Goal: Task Accomplishment & Management: Use online tool/utility

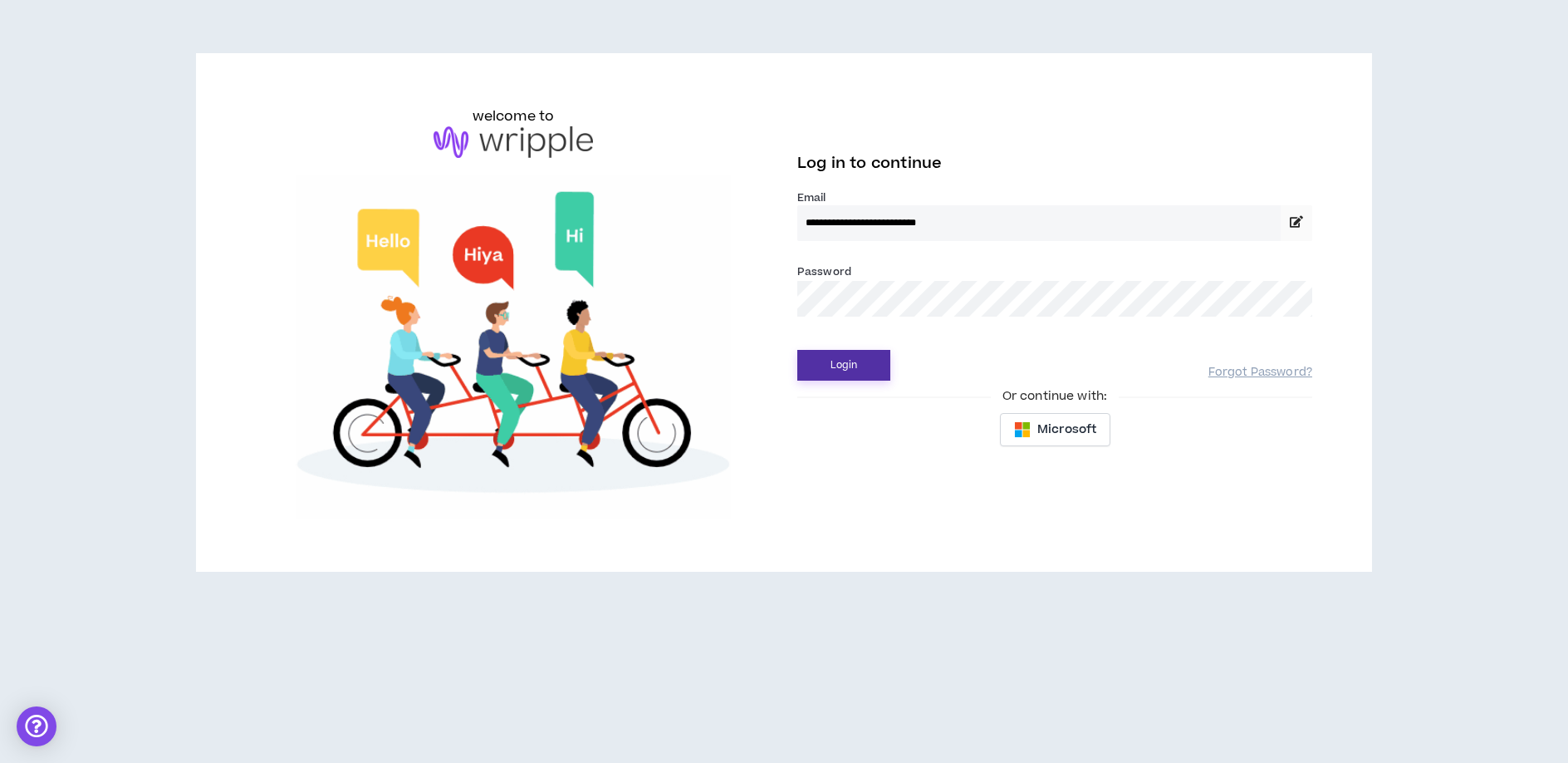
click at [837, 364] on button "Login" at bounding box center [844, 364] width 93 height 31
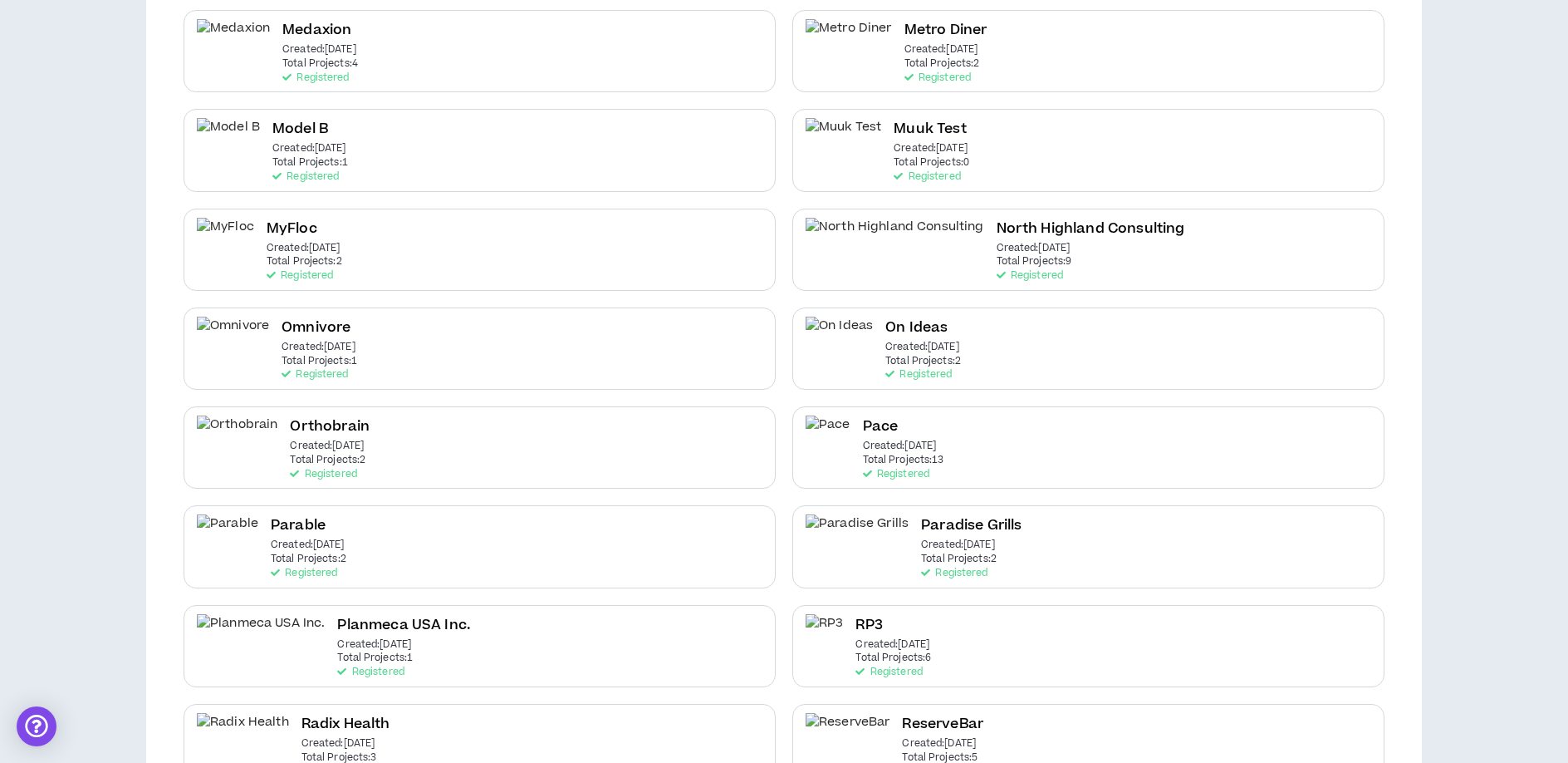
scroll to position [1813, 0]
click at [941, 434] on div "Pace Created: [DATE] Total Projects: 13 Registered" at bounding box center [903, 444] width 82 height 64
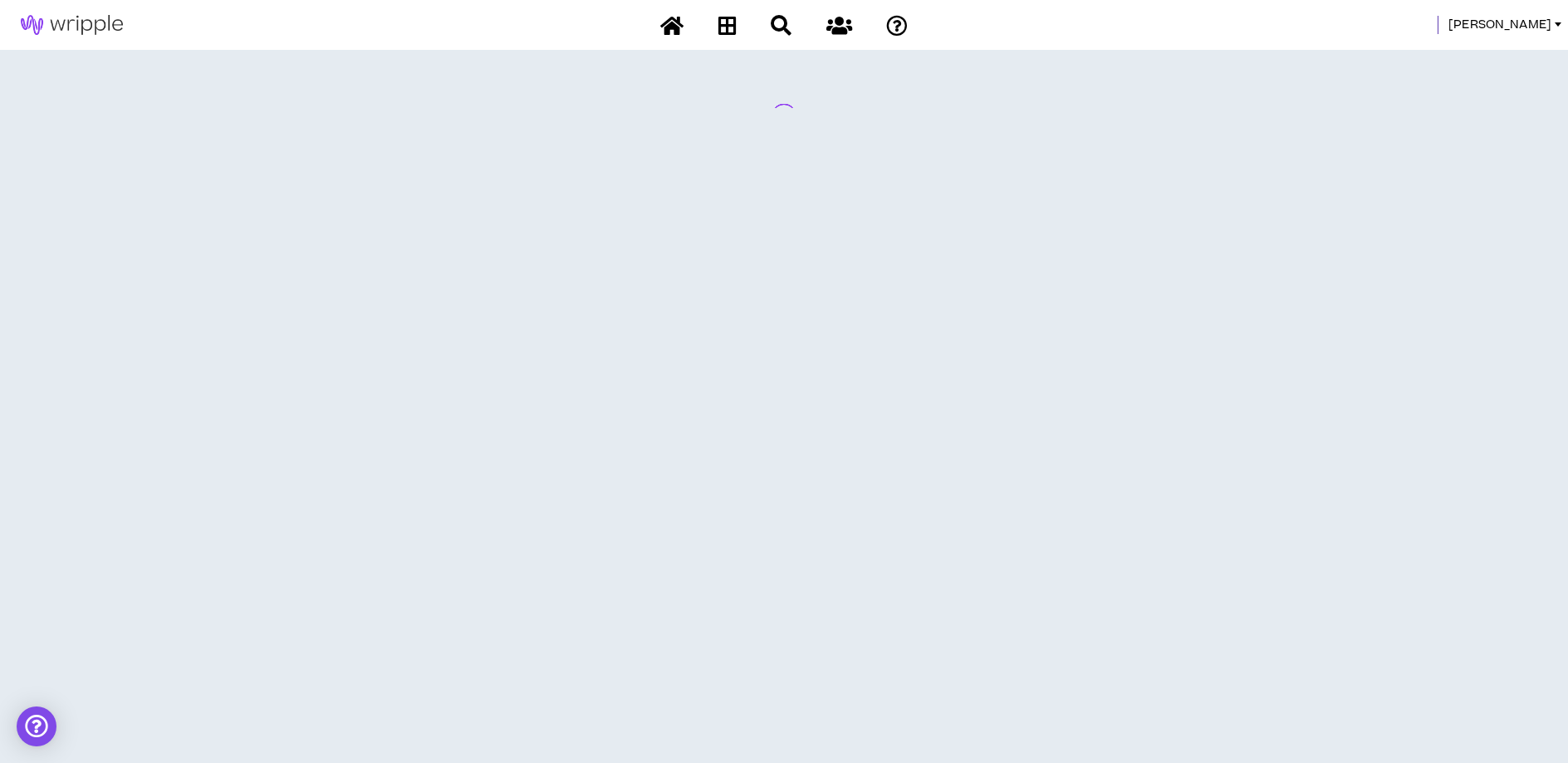
scroll to position [0, 0]
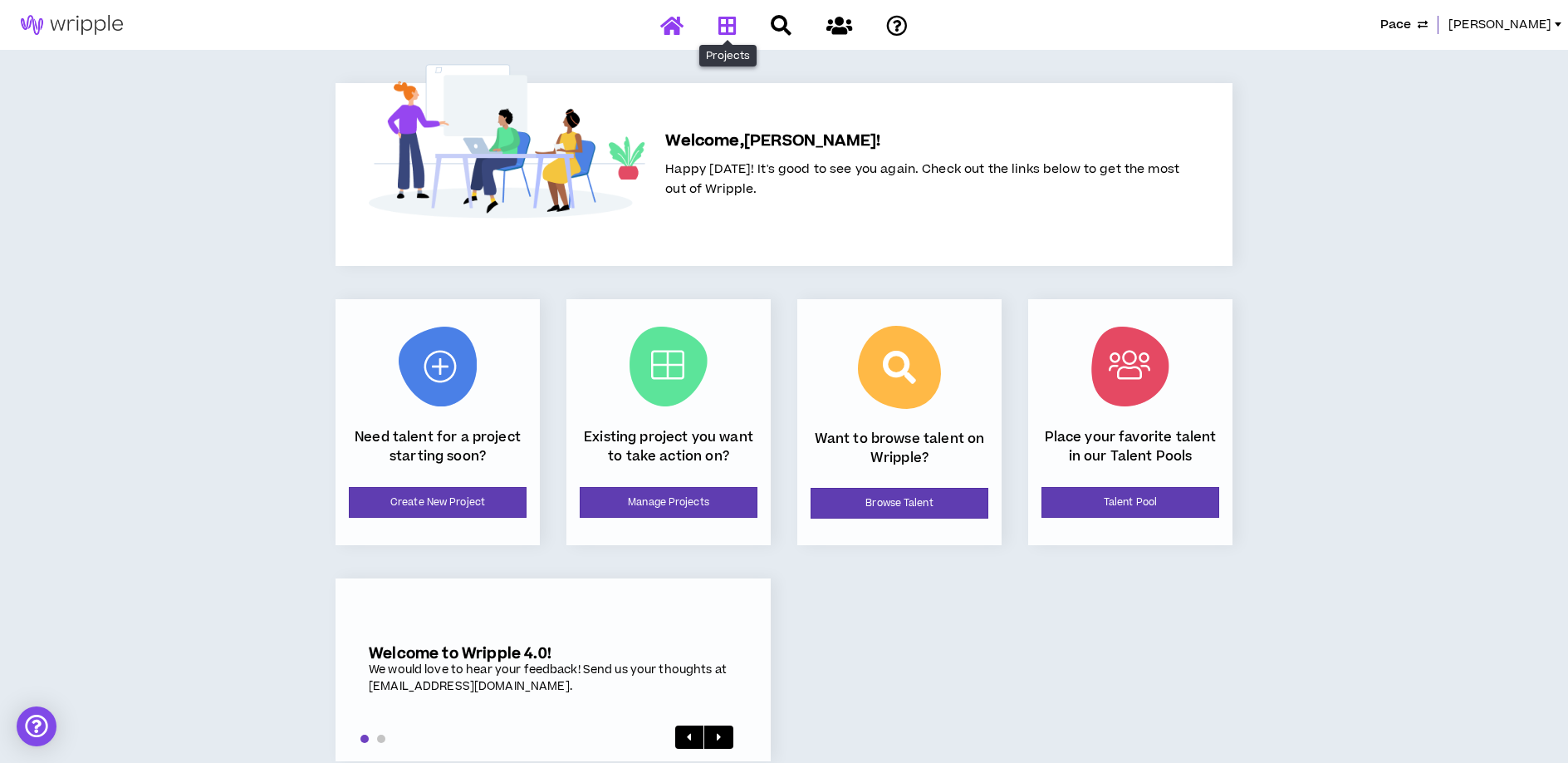
click at [727, 29] on icon at bounding box center [727, 25] width 18 height 21
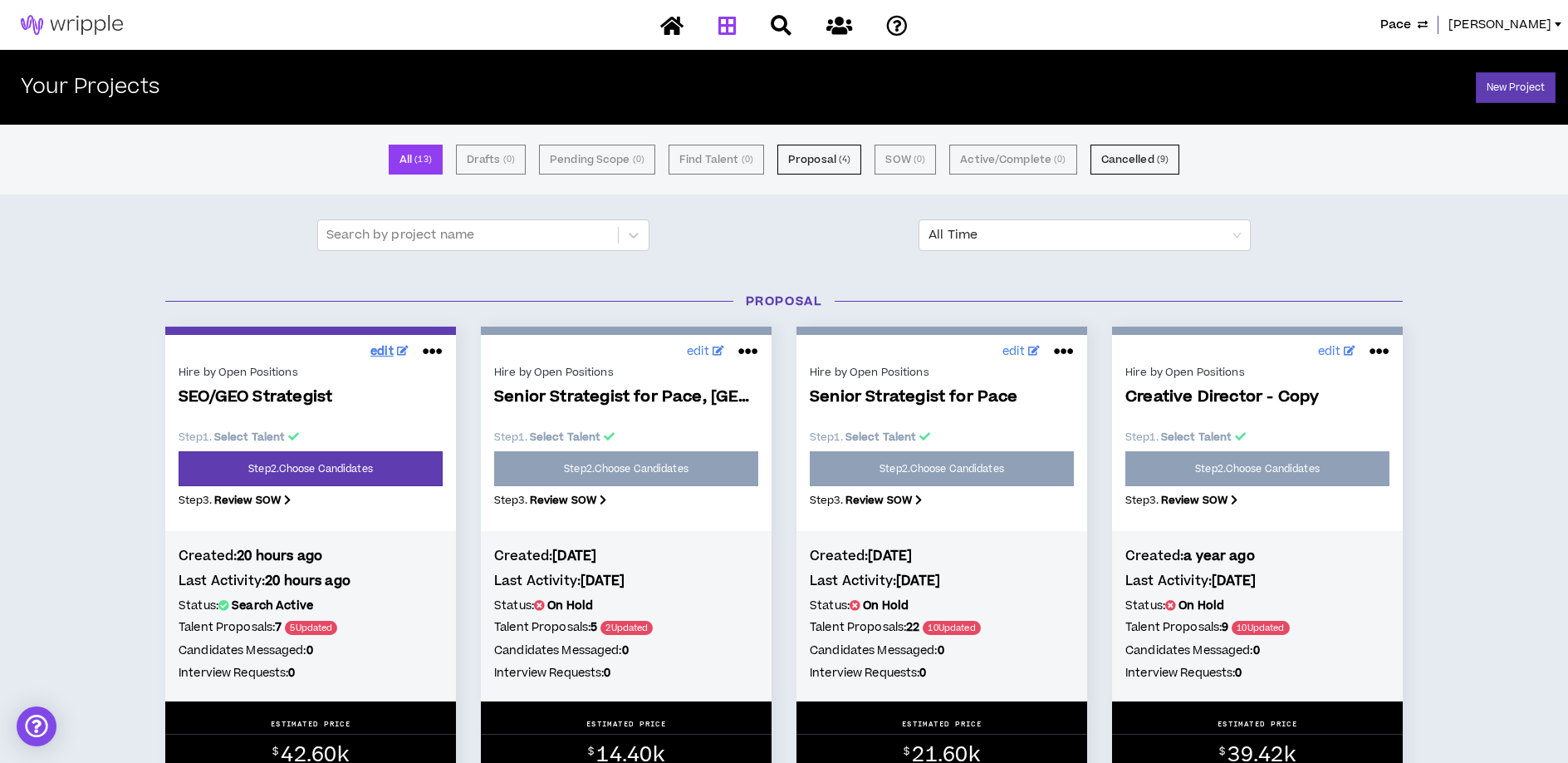
click at [390, 349] on span "edit" at bounding box center [382, 352] width 23 height 18
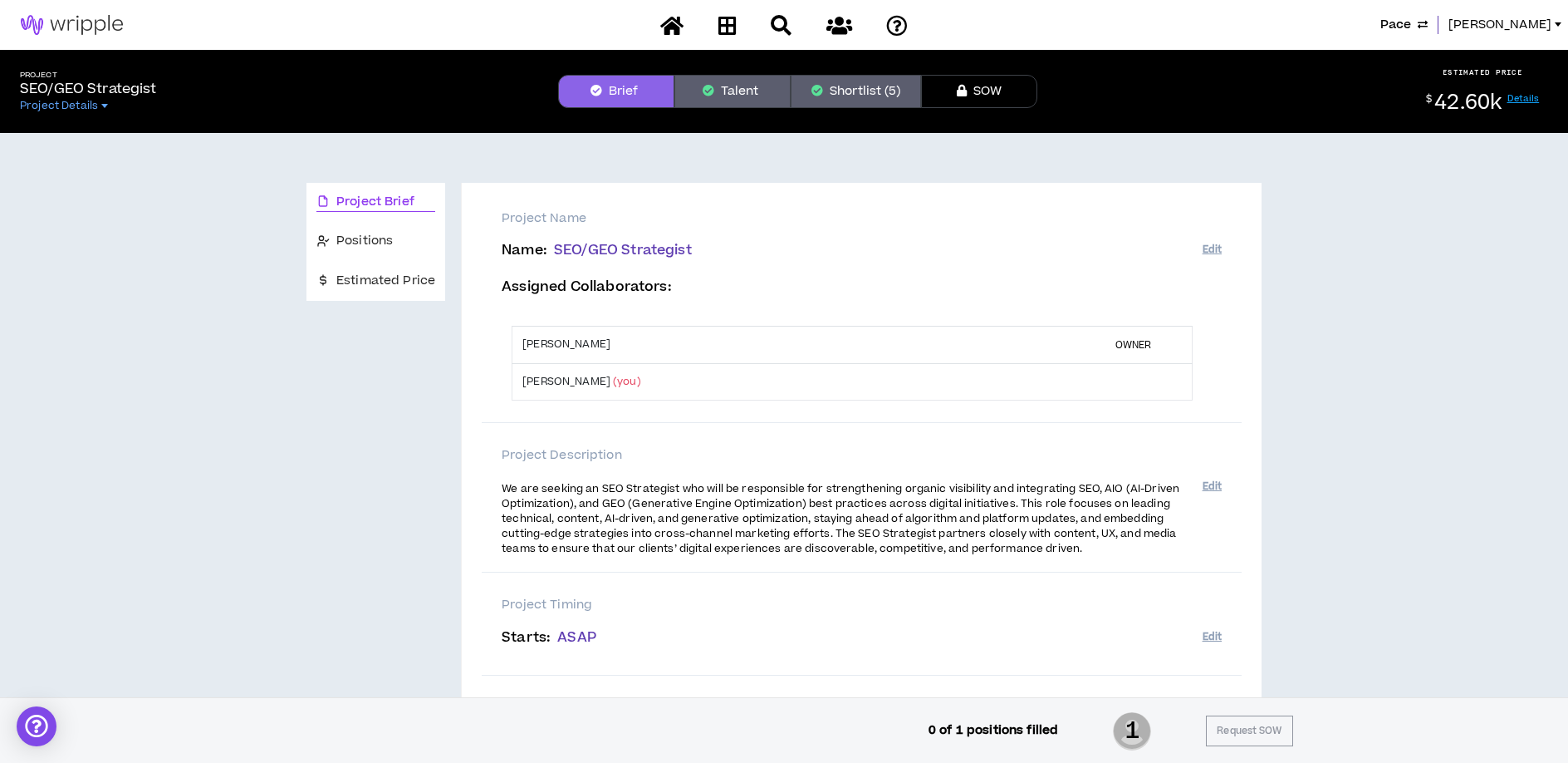
click at [1417, 231] on div "Project Brief Positions Estimated Price Project Name Name : SEO/GEO Strategist …" at bounding box center [784, 590] width 1555 height 916
click at [1410, 230] on div "Project Brief Positions Estimated Price Project Name Name : SEO/GEO Strategist …" at bounding box center [784, 590] width 1555 height 916
click at [517, 153] on div "Project Brief Positions Estimated Price Project Name Name : SEO/GEO Strategist …" at bounding box center [784, 584] width 955 height 870
click at [866, 84] on button "Shortlist (5)" at bounding box center [856, 91] width 131 height 33
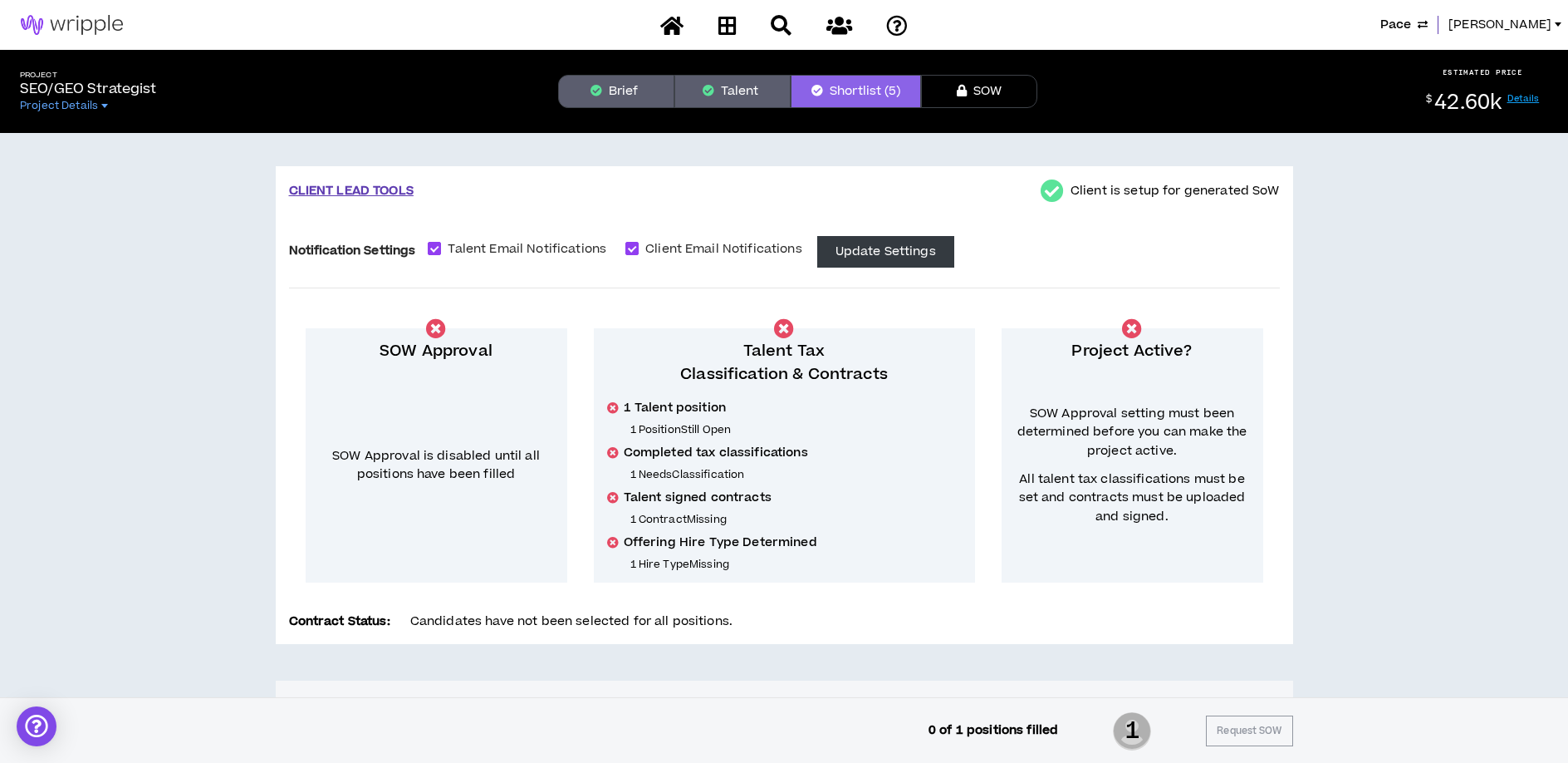
click at [612, 88] on button "Brief" at bounding box center [616, 91] width 116 height 33
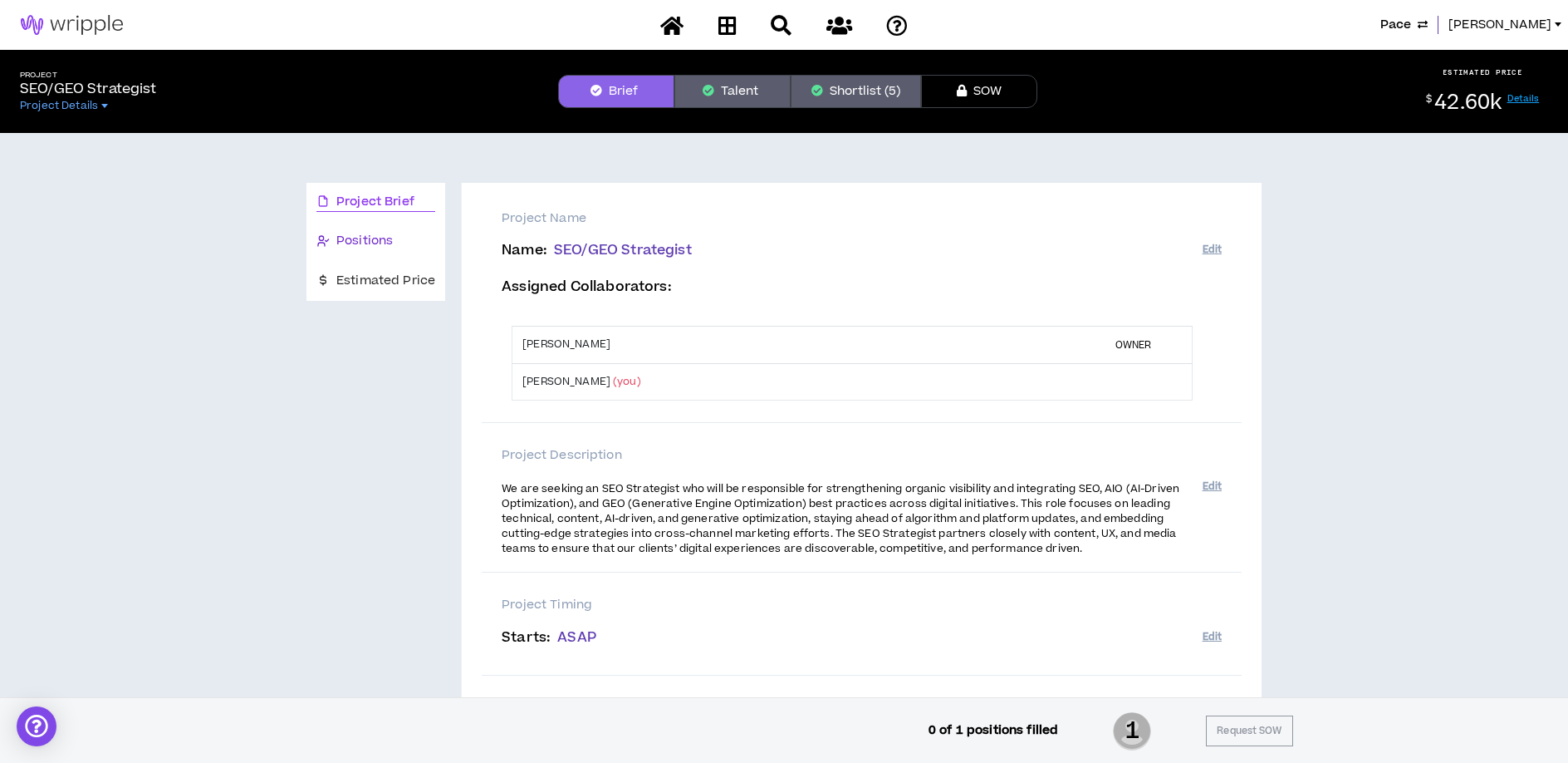
click at [376, 234] on span "Positions" at bounding box center [364, 241] width 56 height 18
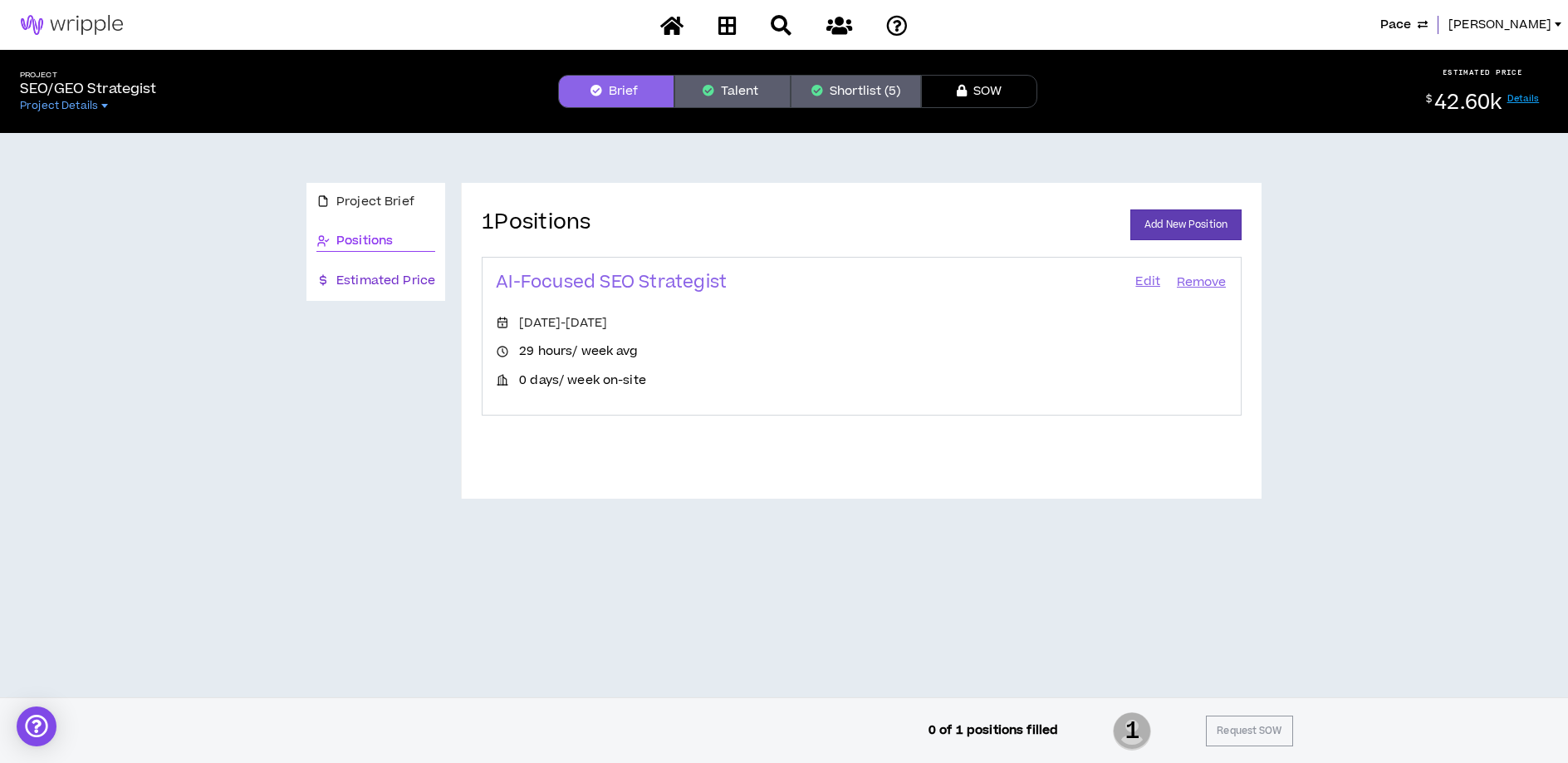
click at [406, 283] on span "Estimated Price" at bounding box center [385, 280] width 99 height 18
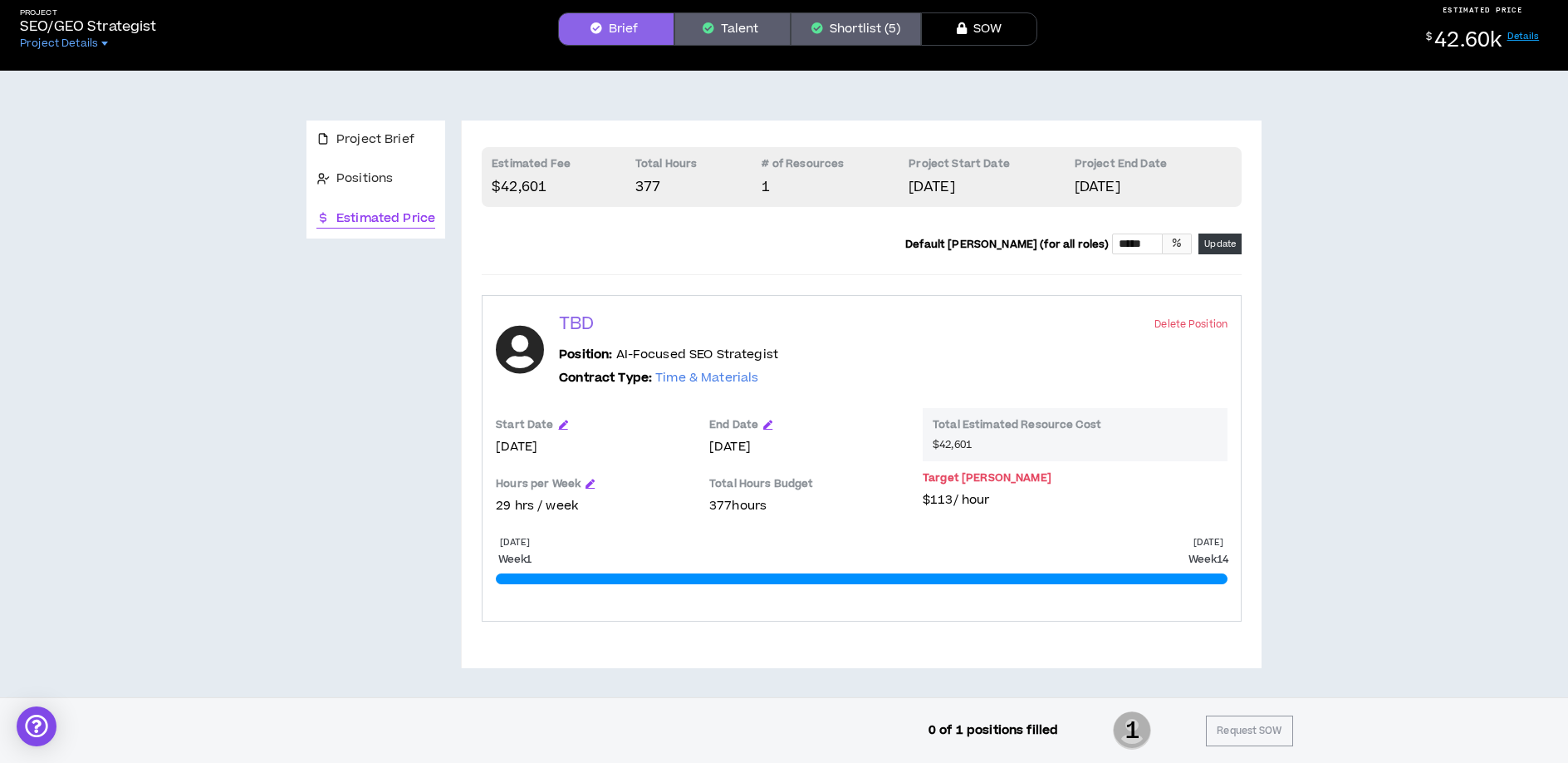
scroll to position [63, 0]
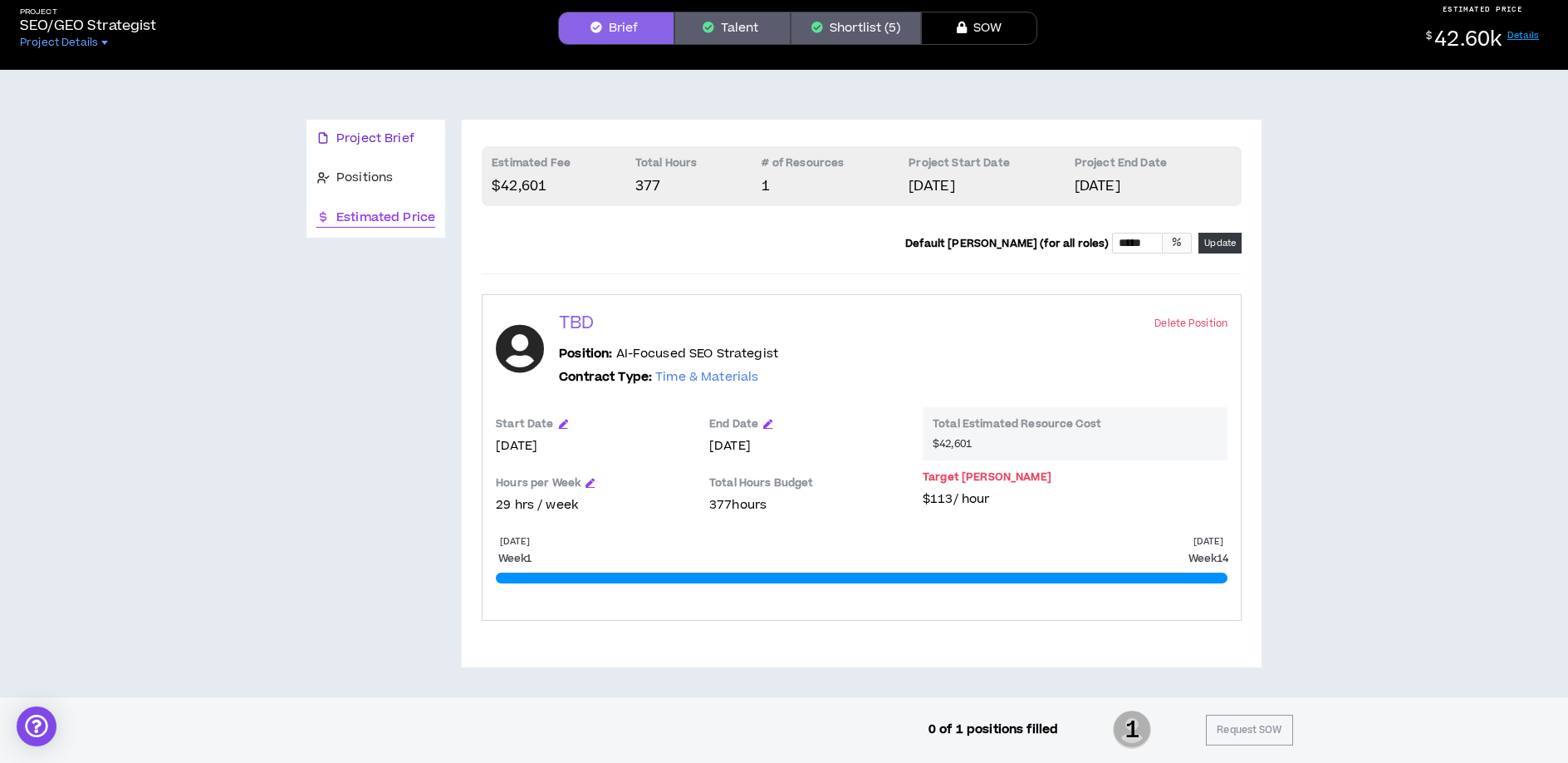
click at [376, 135] on span "Project Brief" at bounding box center [375, 139] width 78 height 18
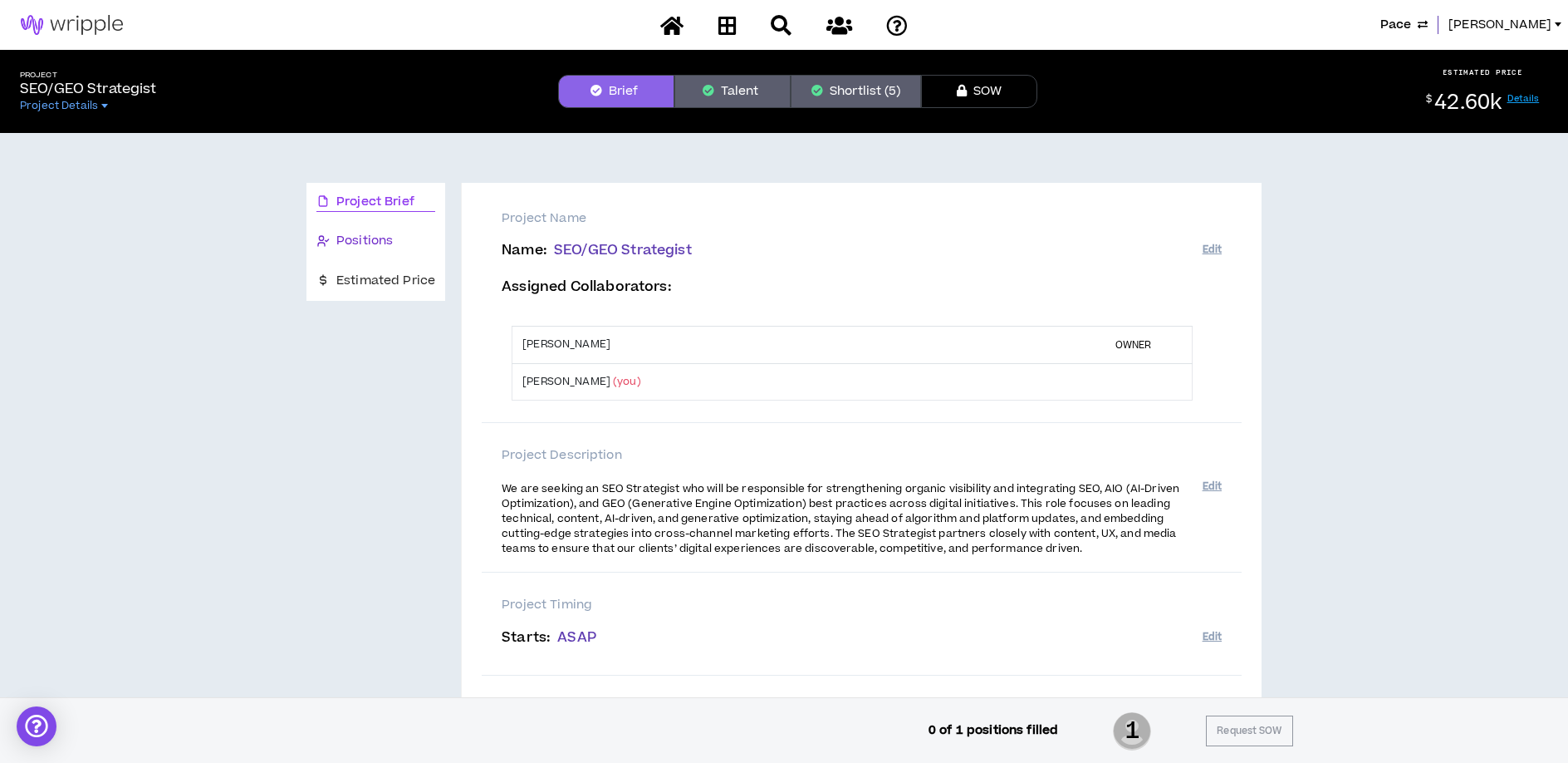
click at [388, 242] on span "Positions" at bounding box center [364, 241] width 56 height 18
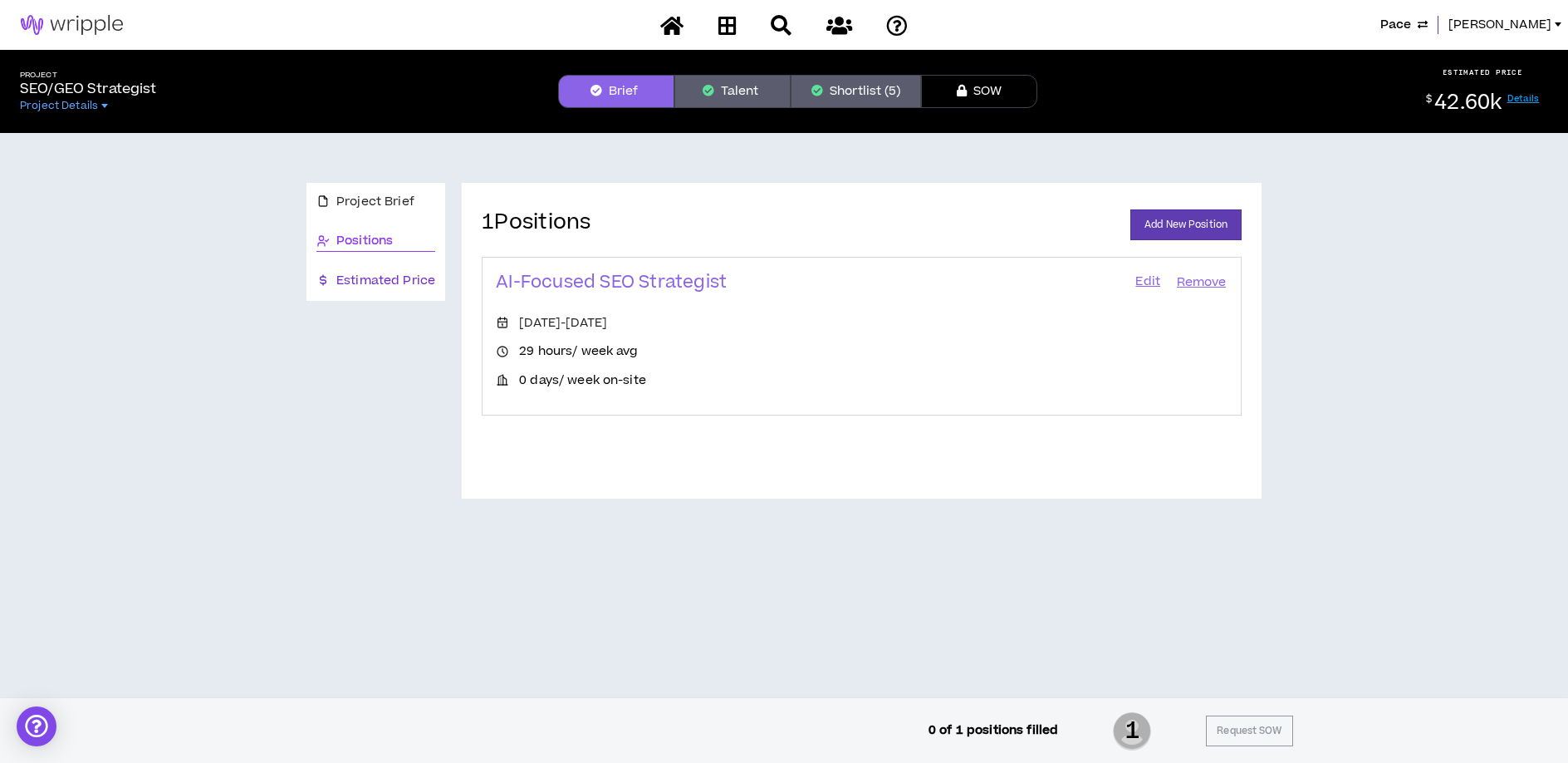
click at [363, 276] on span "Estimated Price" at bounding box center [385, 280] width 99 height 18
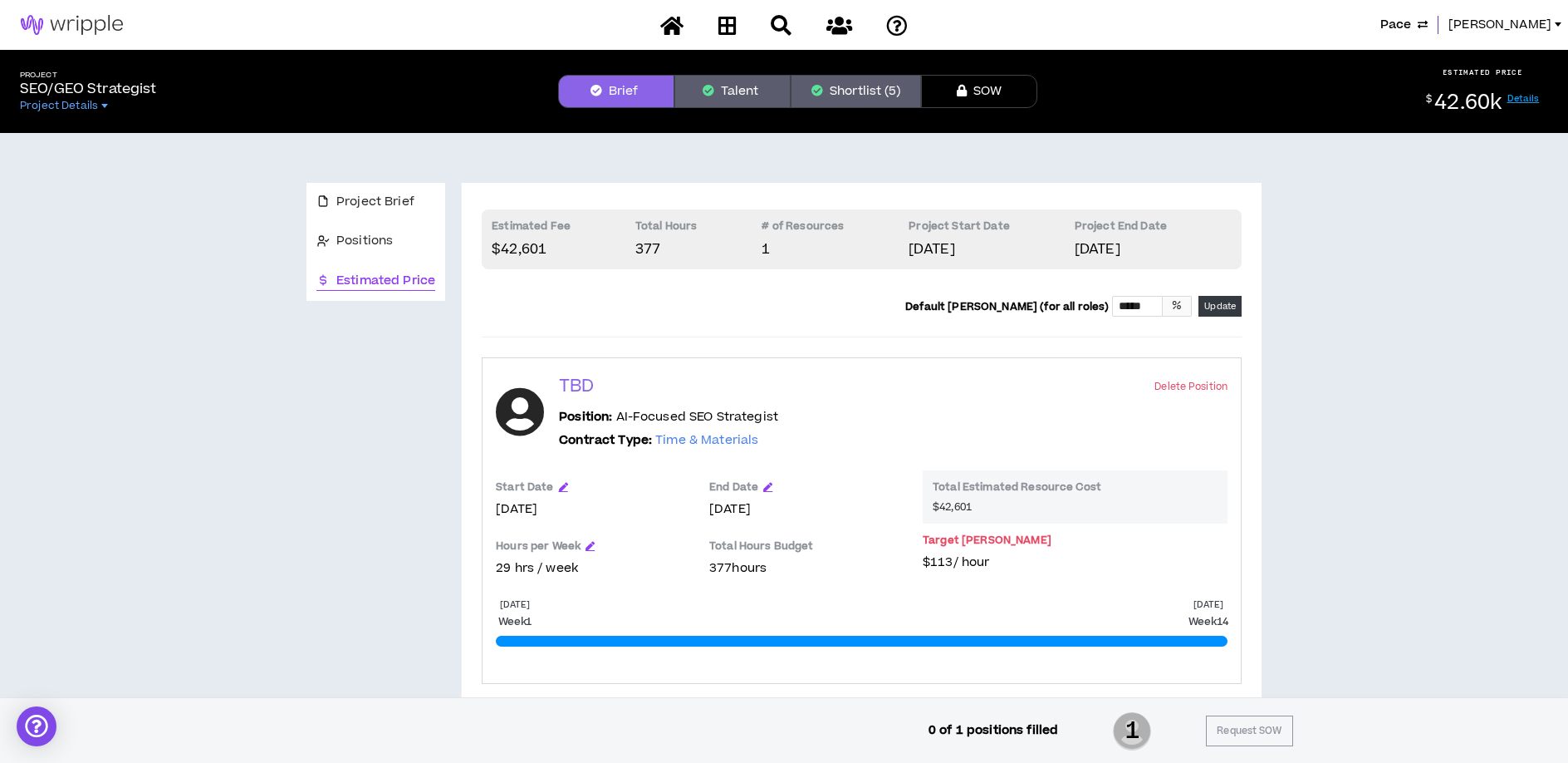
click at [737, 88] on button "Talent" at bounding box center [732, 91] width 116 height 33
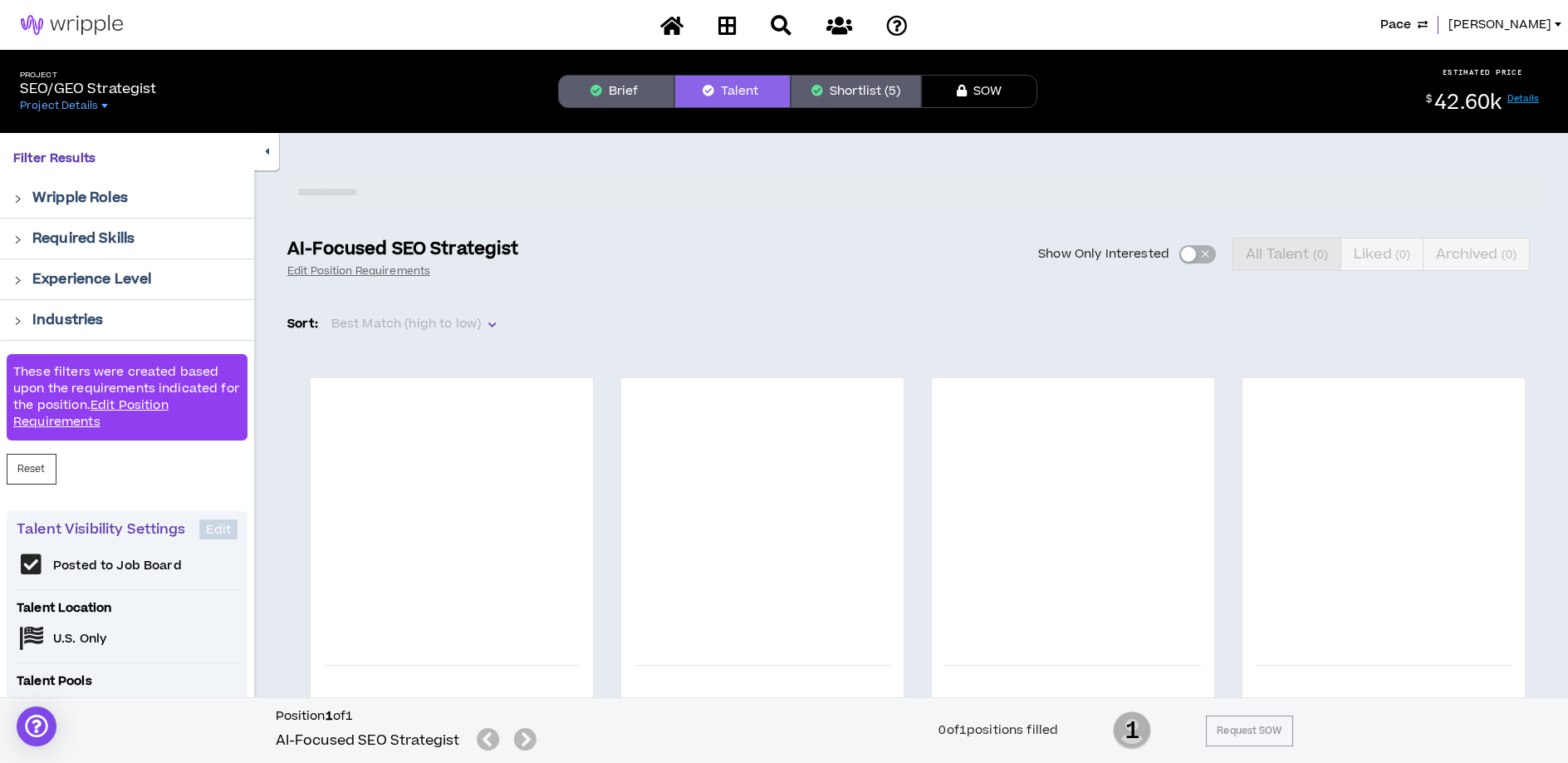
click at [1202, 256] on div "Show Only Interested All Talent ( 0 ) Liked ( 0 ) Archived ( 0 )" at bounding box center [1043, 255] width 1010 height 33
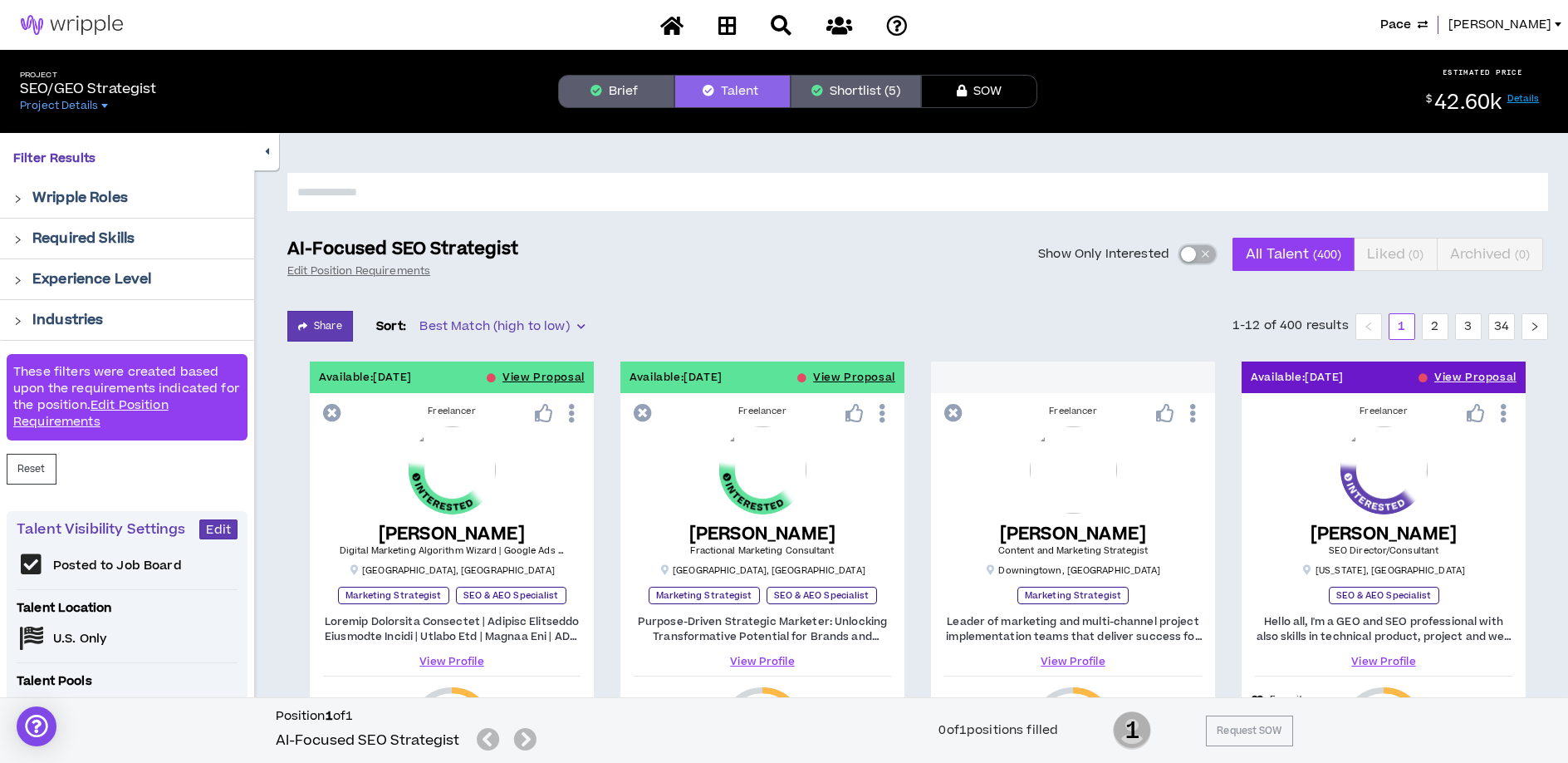
click at [1203, 256] on span "button" at bounding box center [1205, 254] width 10 height 18
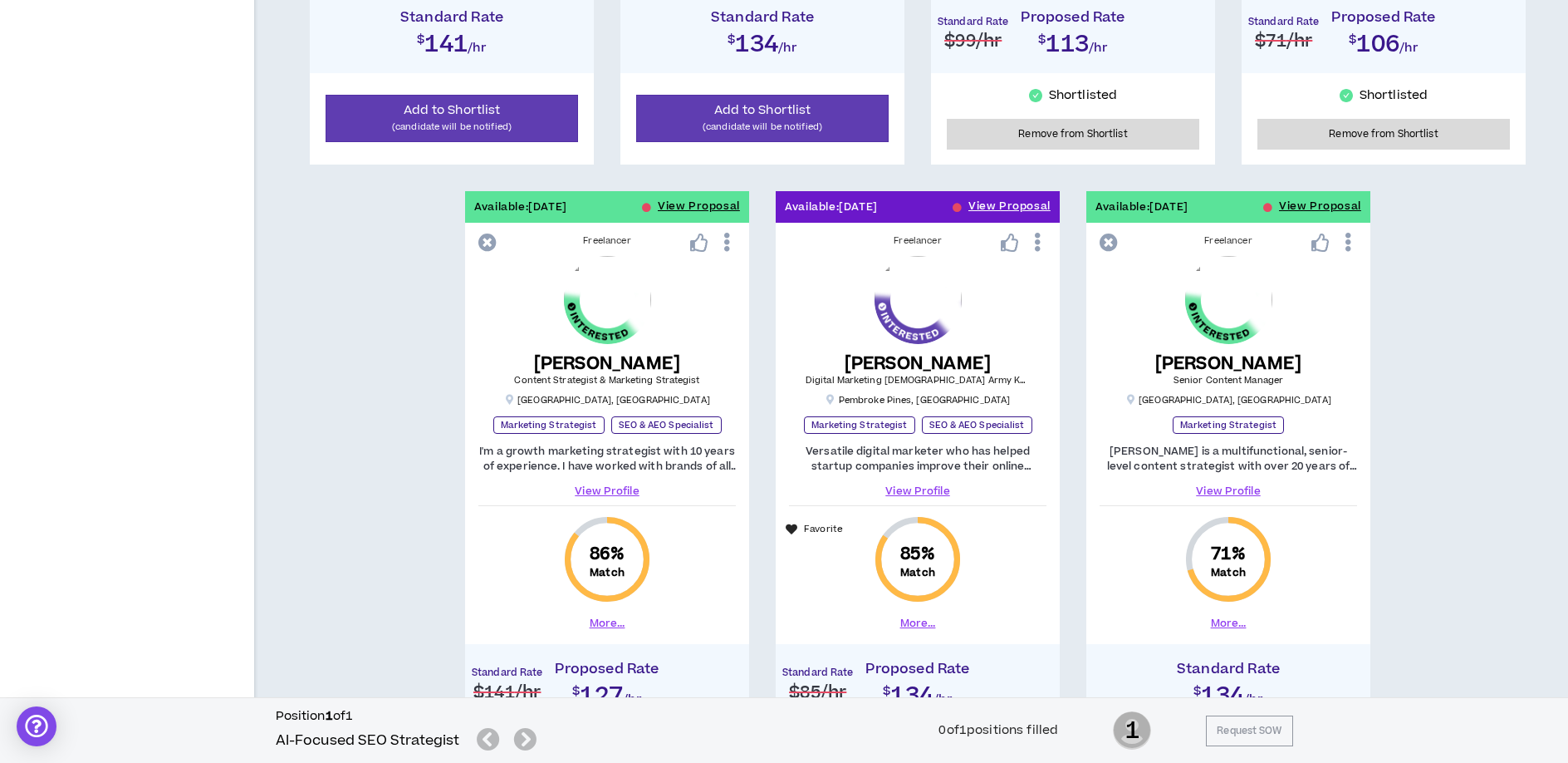
scroll to position [831, 0]
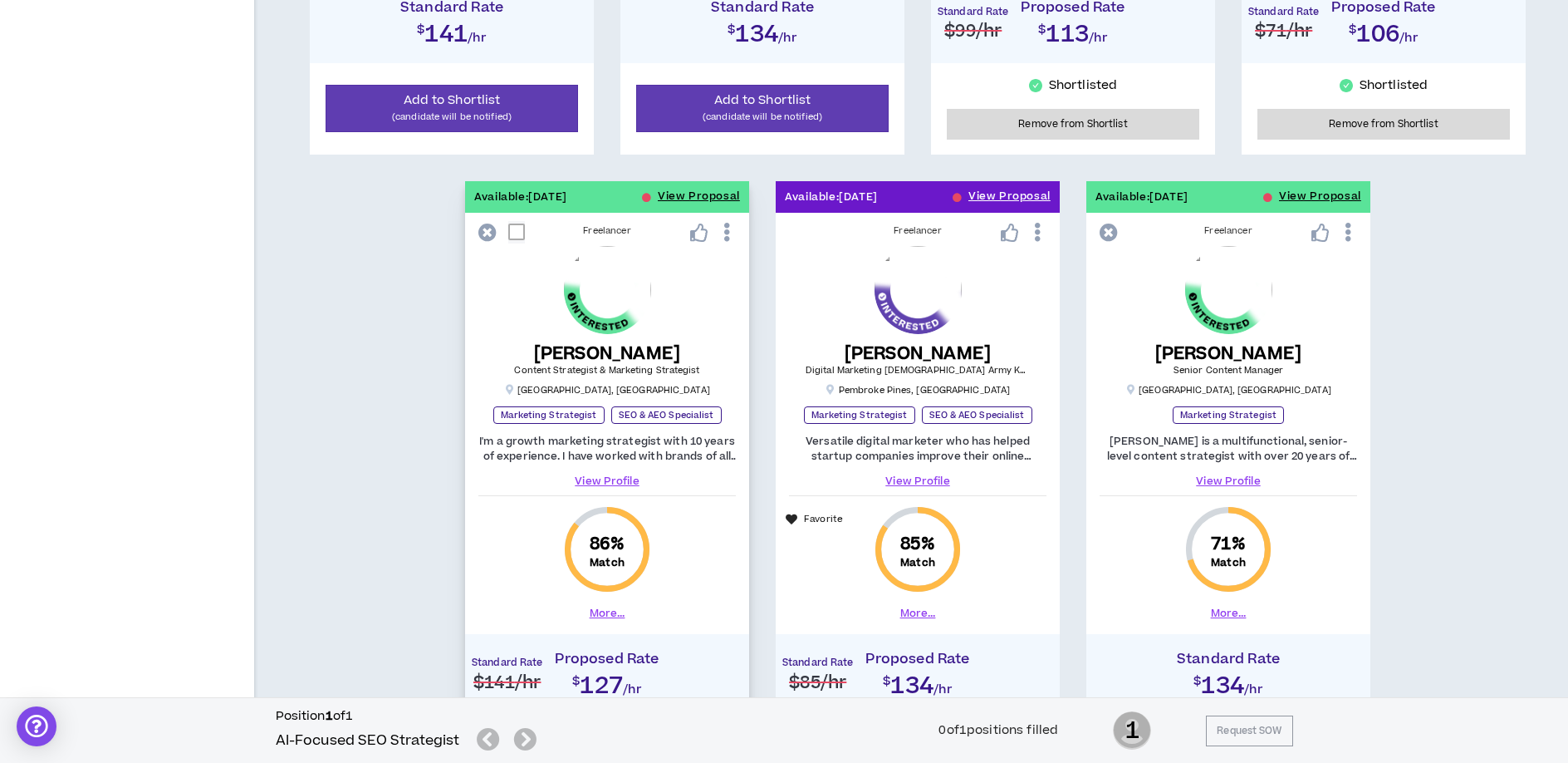
click at [618, 481] on link "View Profile" at bounding box center [606, 480] width 257 height 15
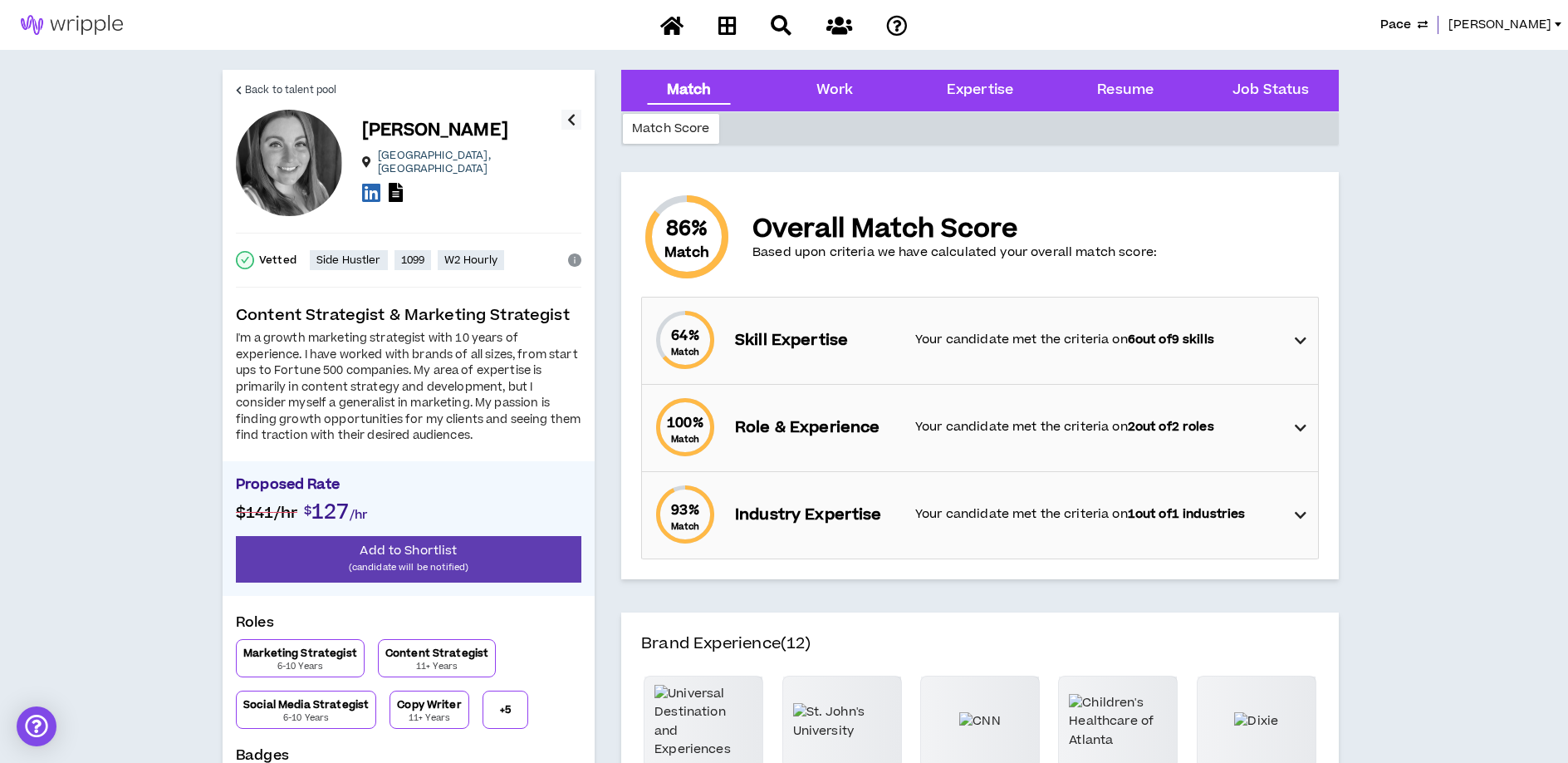
click at [1261, 327] on div "64 % Match Skill Expertise Your candidate met the criteria on 6 out of 9 skills" at bounding box center [984, 341] width 666 height 86
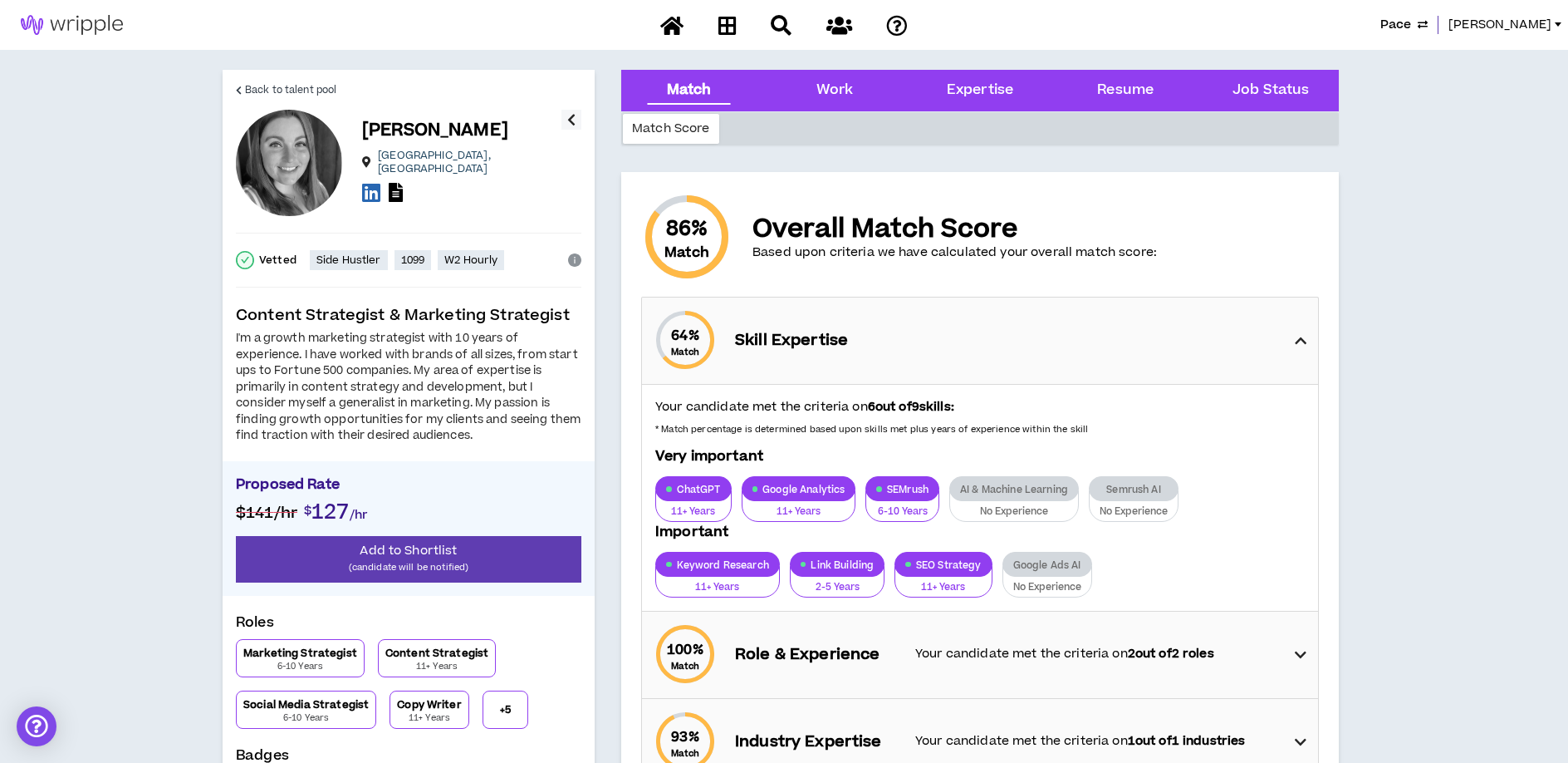
drag, startPoint x: 1289, startPoint y: 344, endPoint x: 1305, endPoint y: 337, distance: 17.5
click at [1289, 344] on div "64 % Match Skill Expertise" at bounding box center [984, 341] width 666 height 86
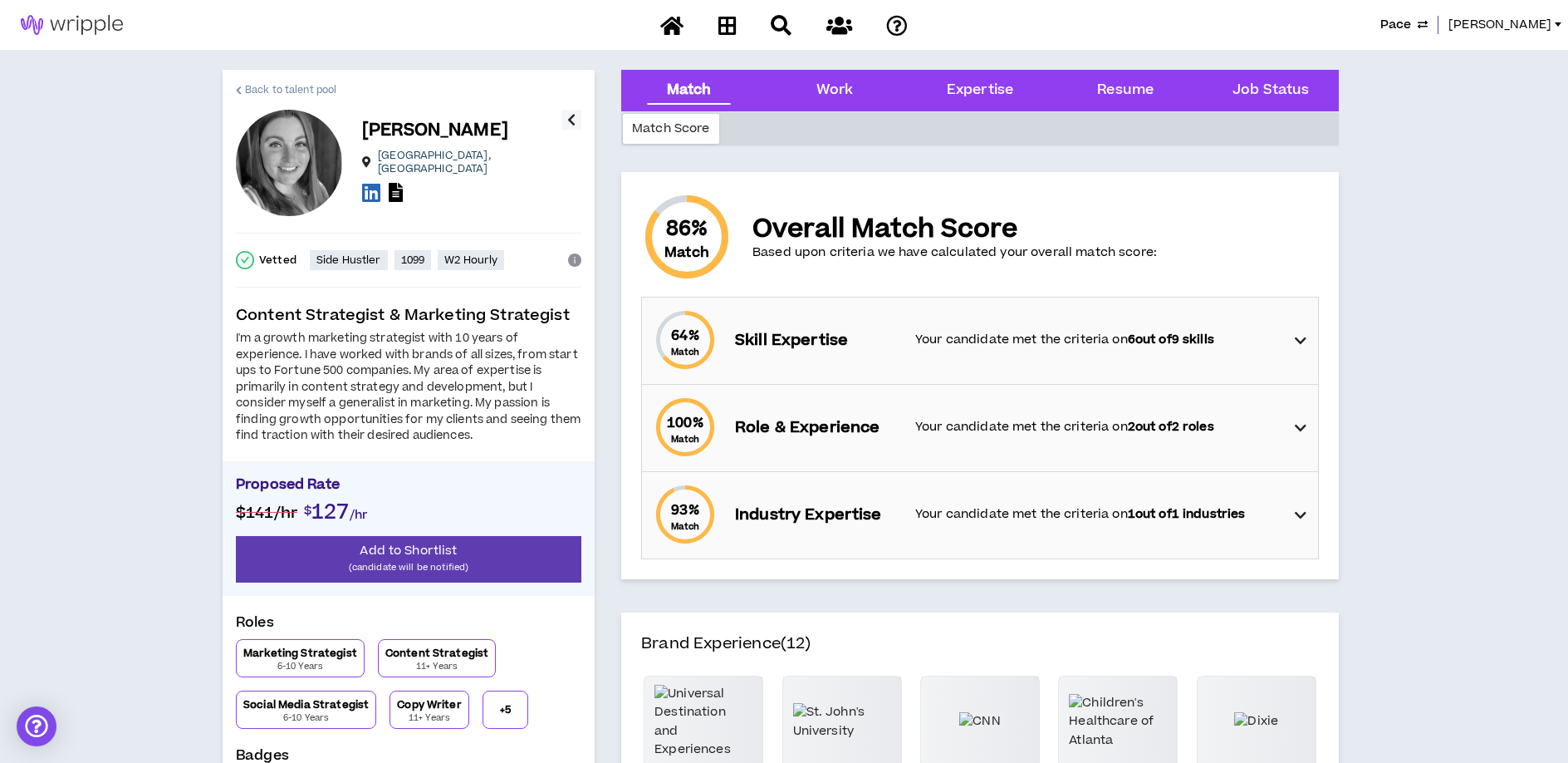
click at [282, 90] on span "Back to talent pool" at bounding box center [290, 90] width 91 height 16
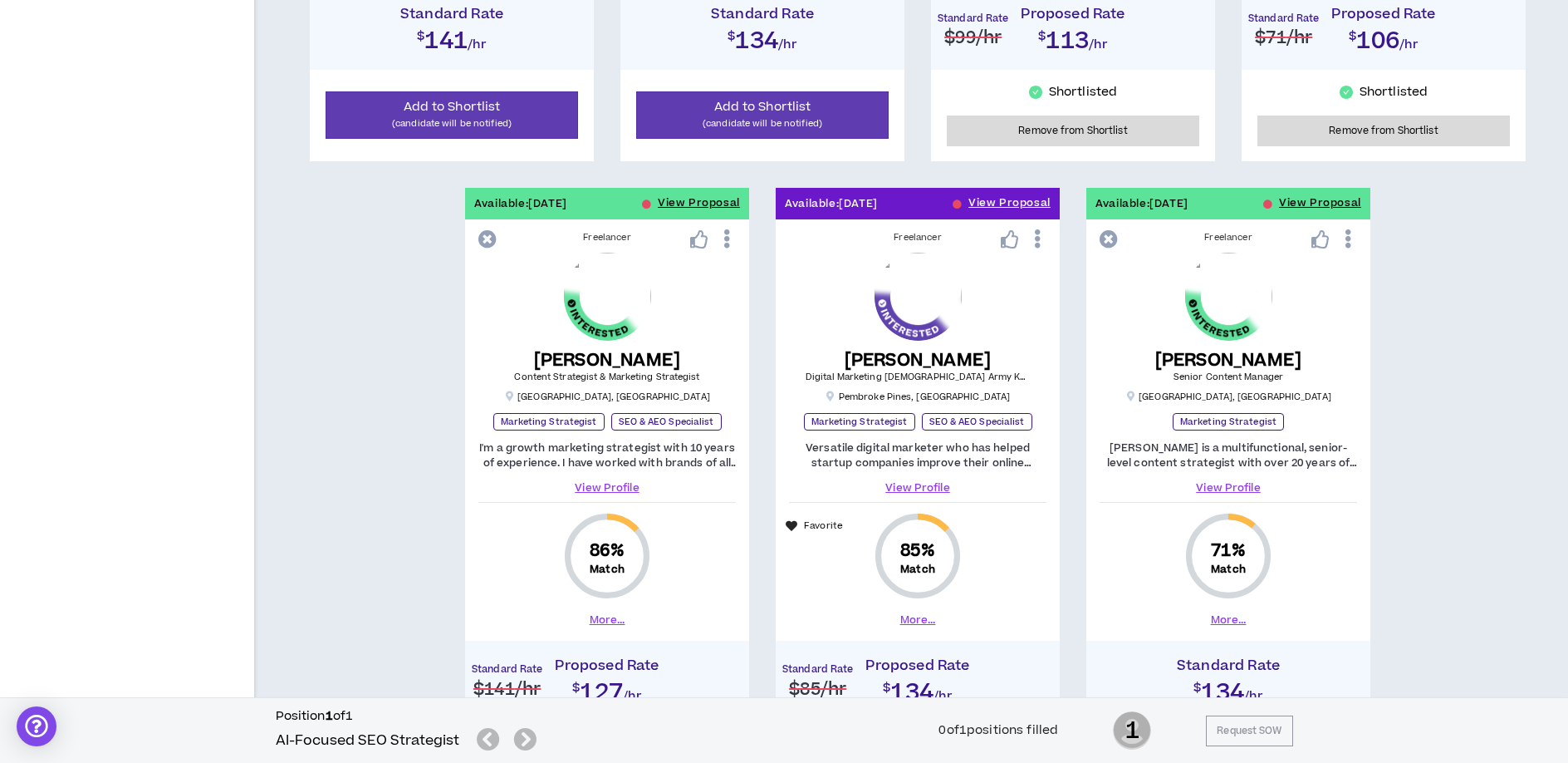
scroll to position [831, 0]
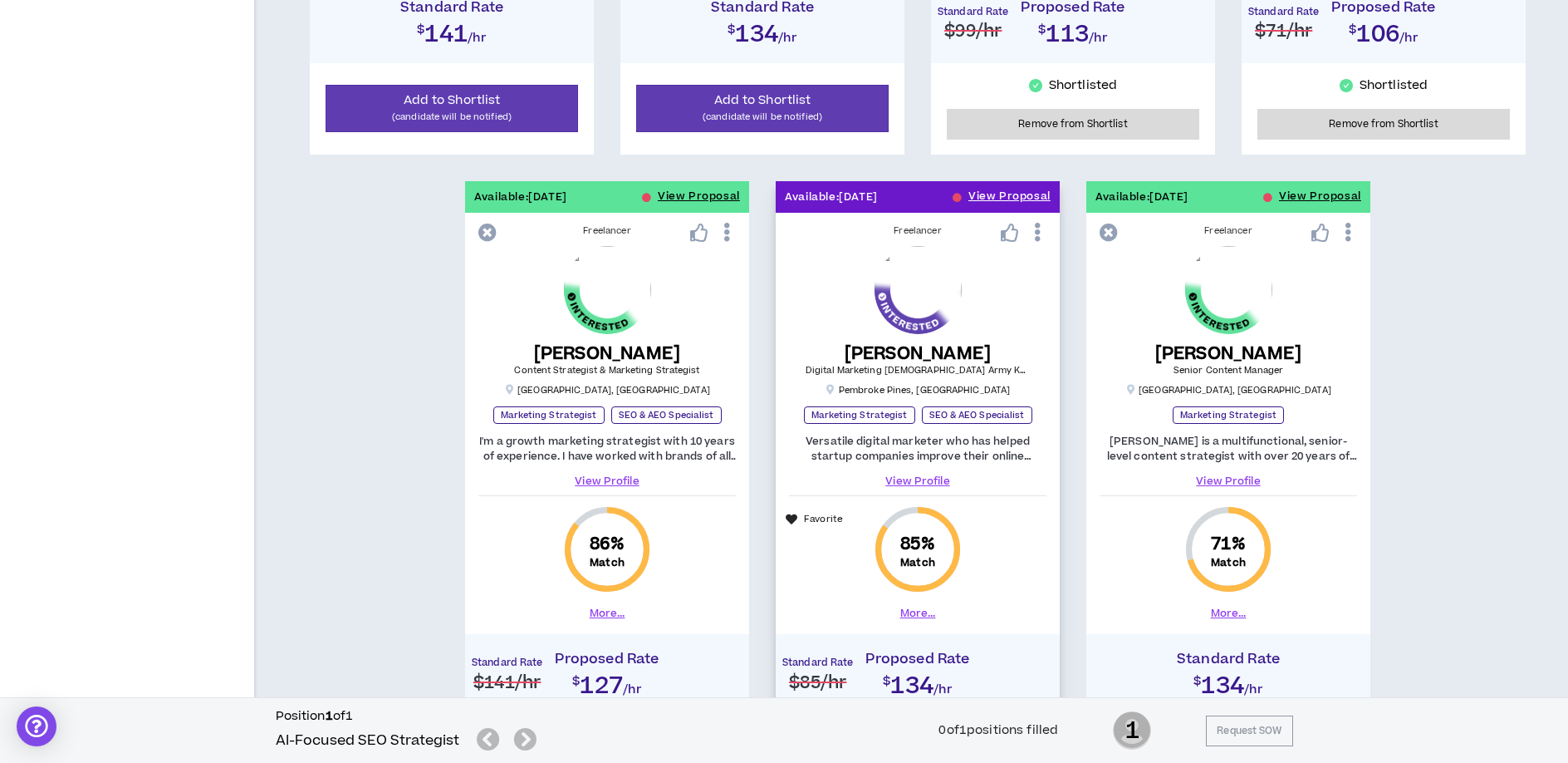
click at [907, 479] on link "View Profile" at bounding box center [917, 480] width 257 height 15
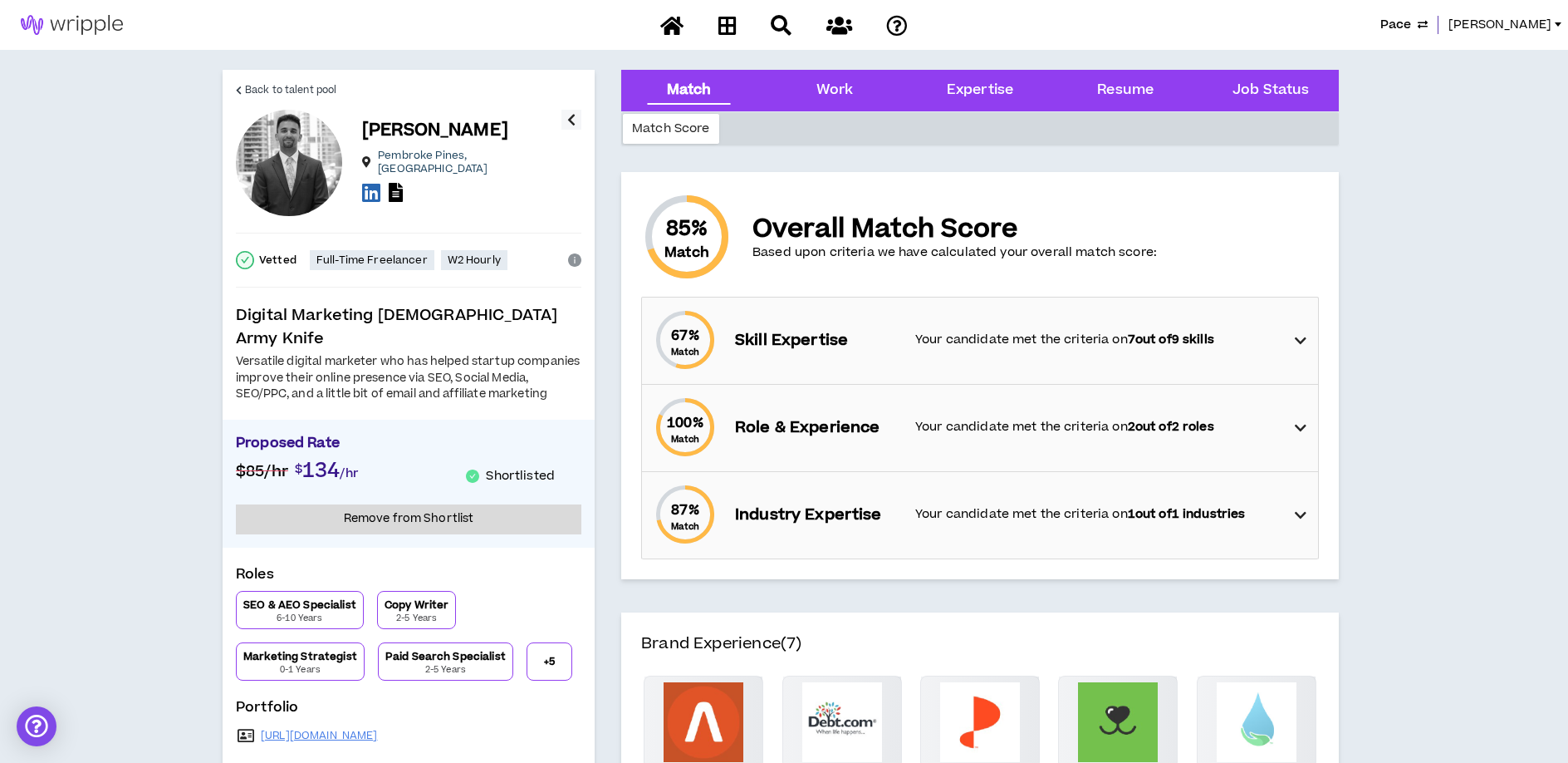
click at [1268, 352] on div "67 % Match Skill Expertise Your candidate met the criteria on 7 out of 9 skills" at bounding box center [984, 341] width 666 height 86
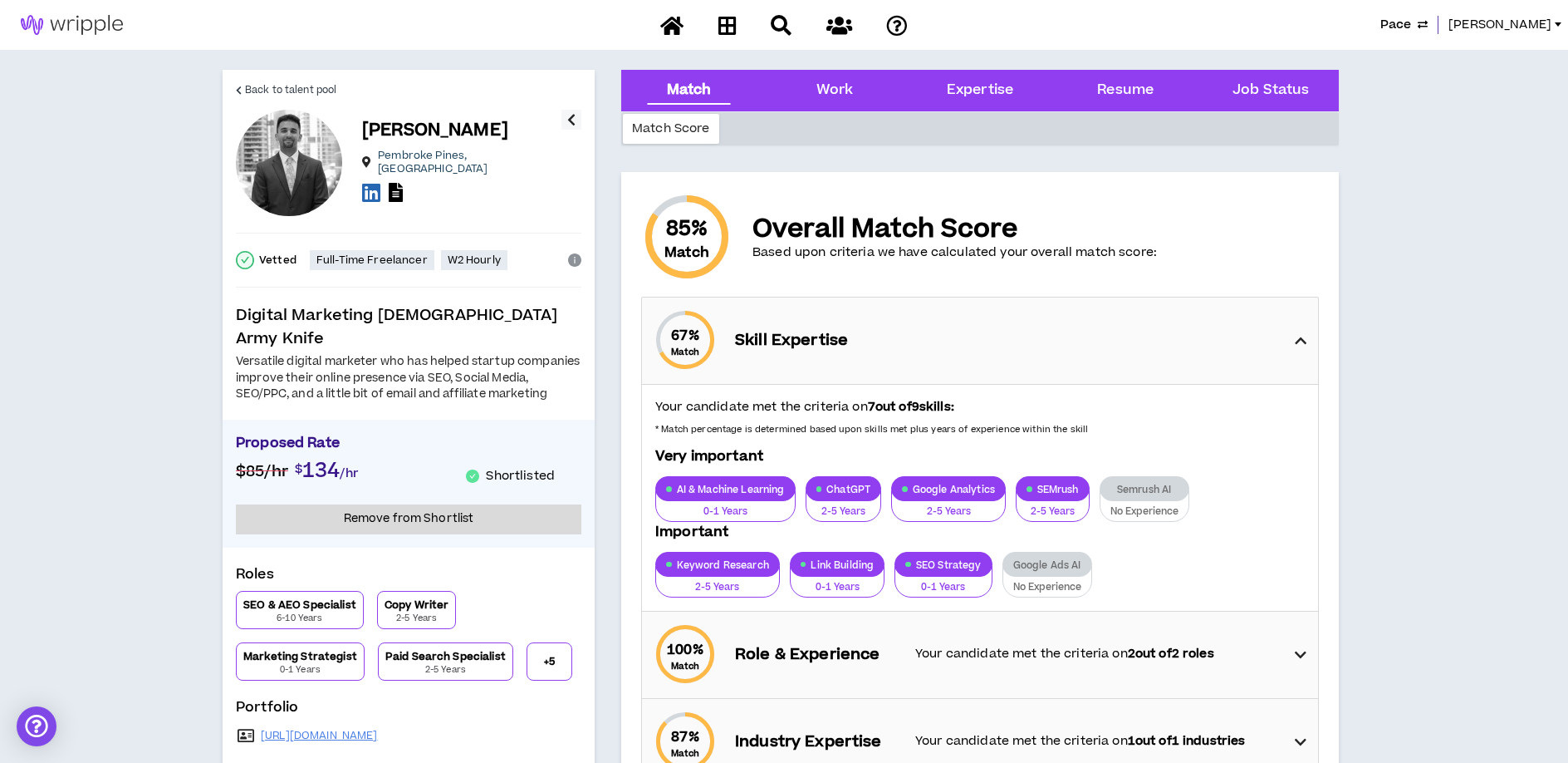
click at [1304, 342] on icon at bounding box center [1300, 341] width 11 height 20
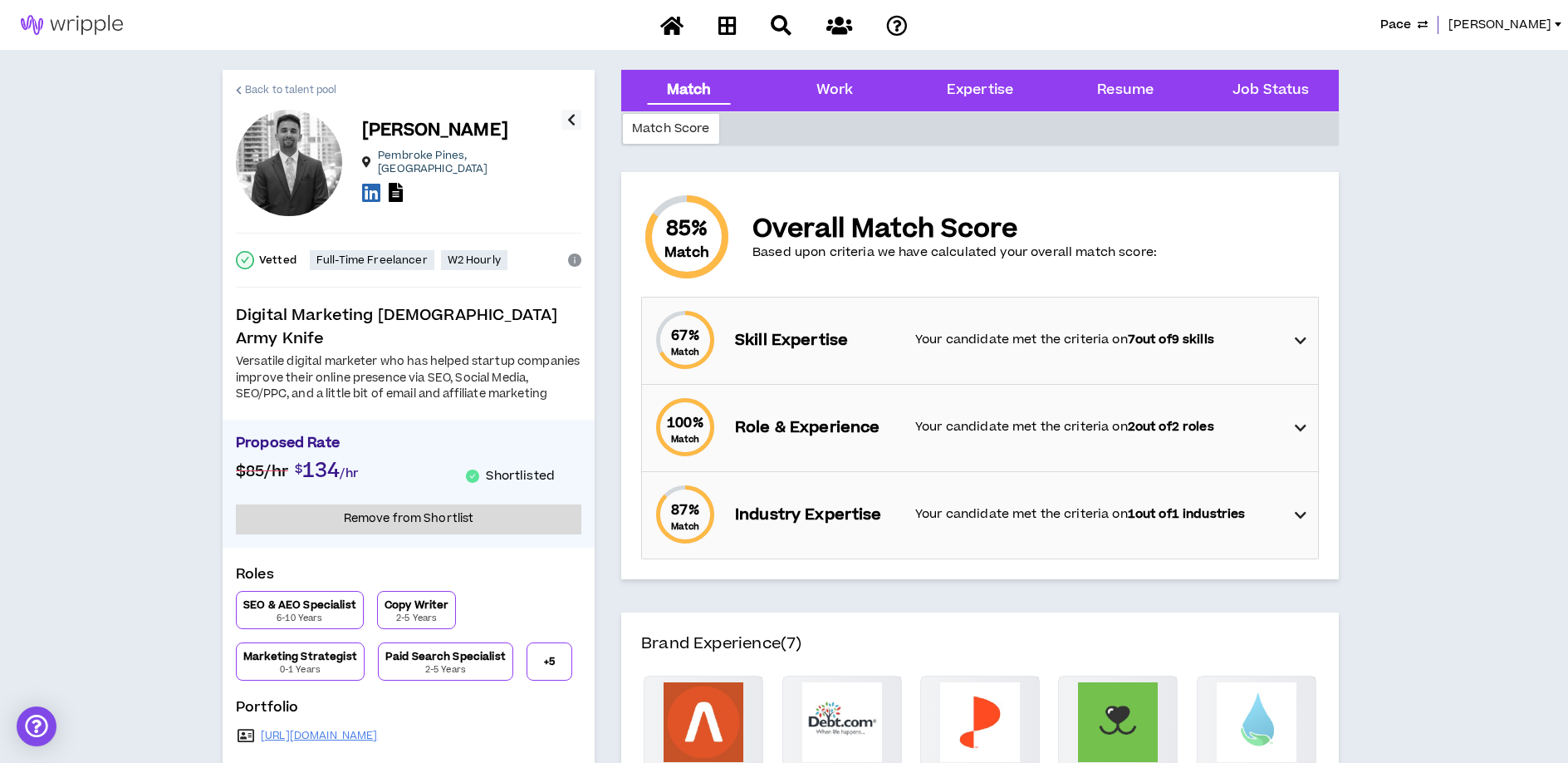
click at [253, 95] on span "Back to talent pool" at bounding box center [290, 90] width 91 height 16
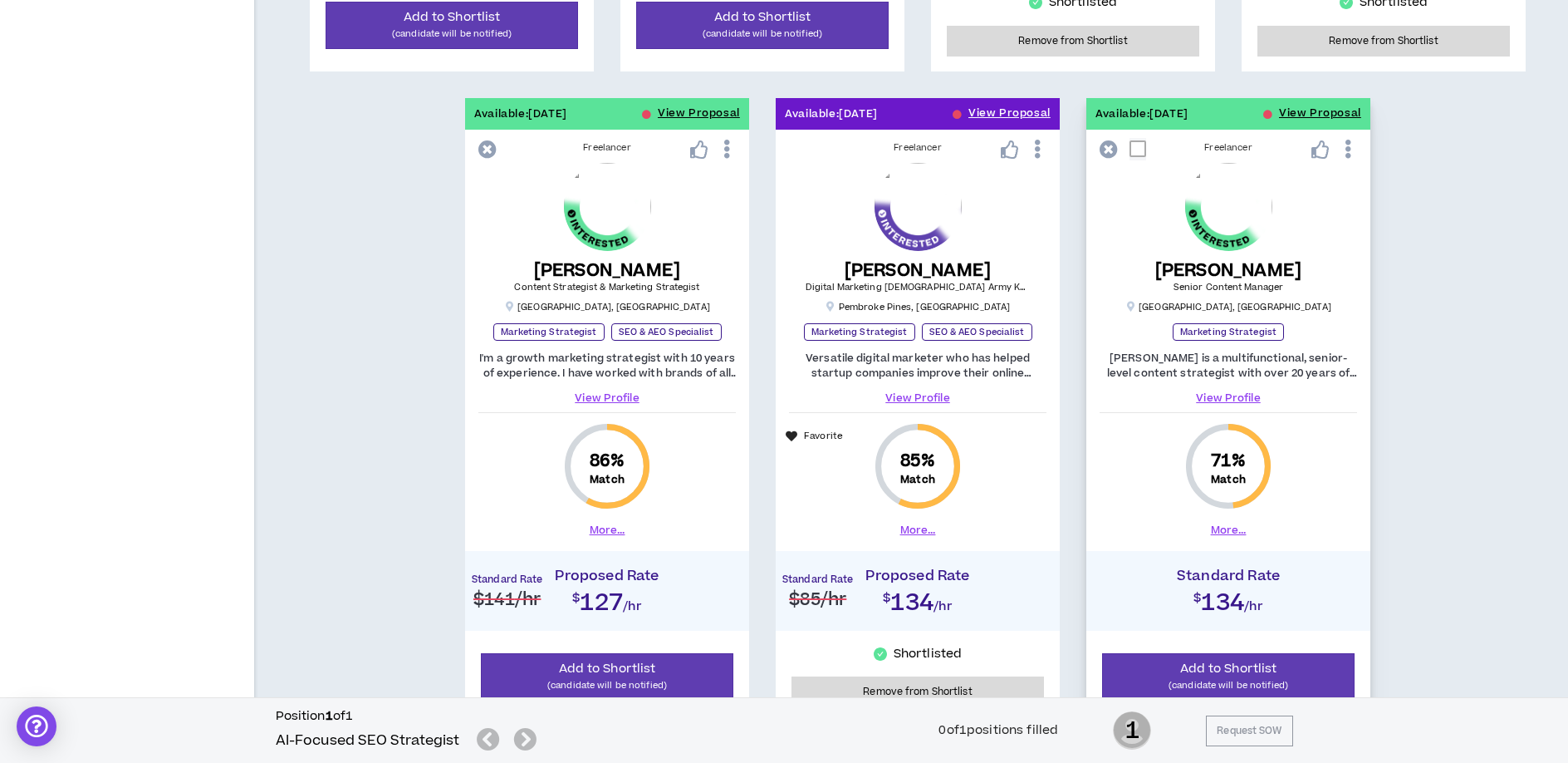
scroll to position [929, 0]
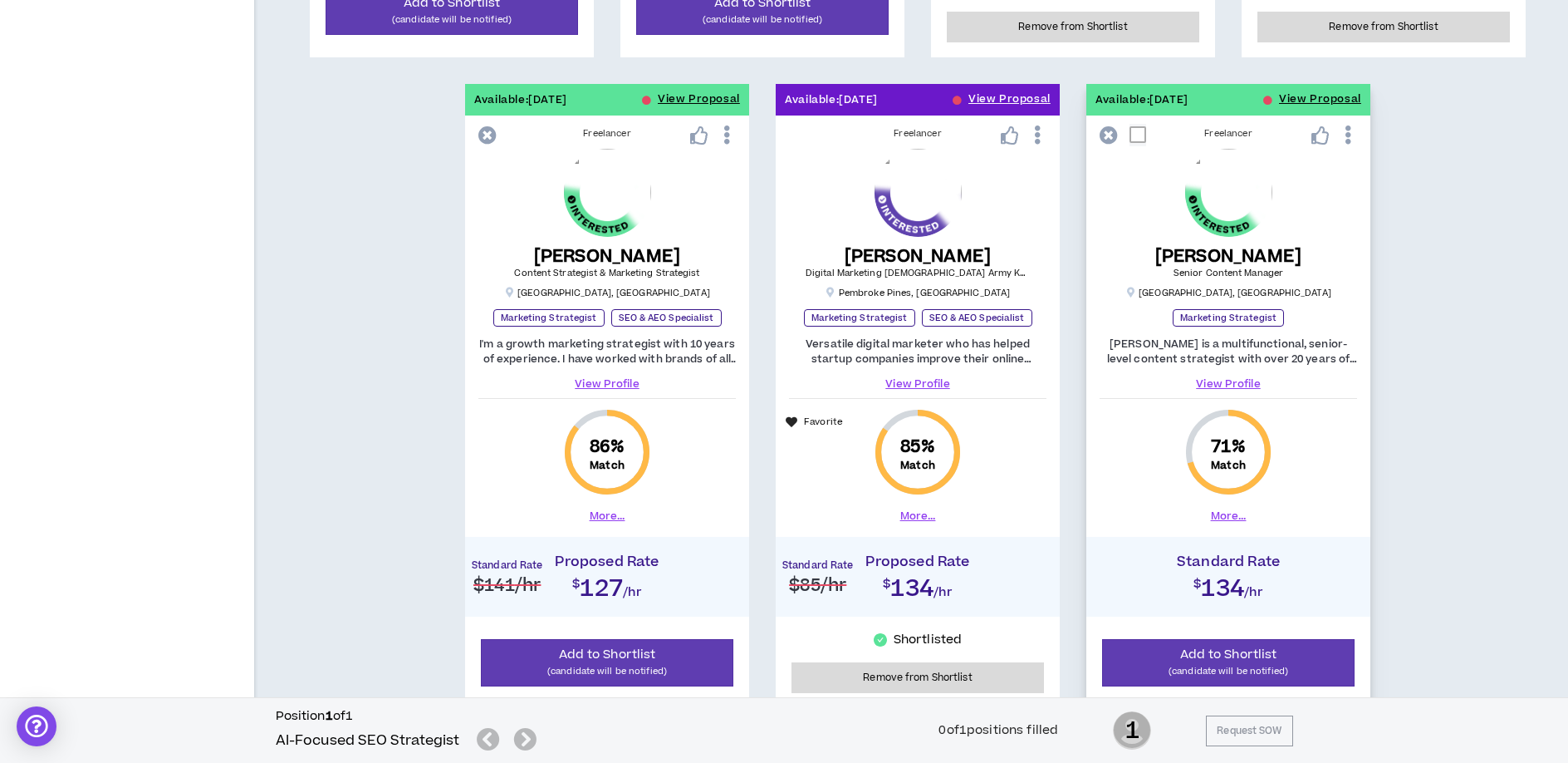
click at [1216, 386] on link "View Profile" at bounding box center [1228, 384] width 257 height 15
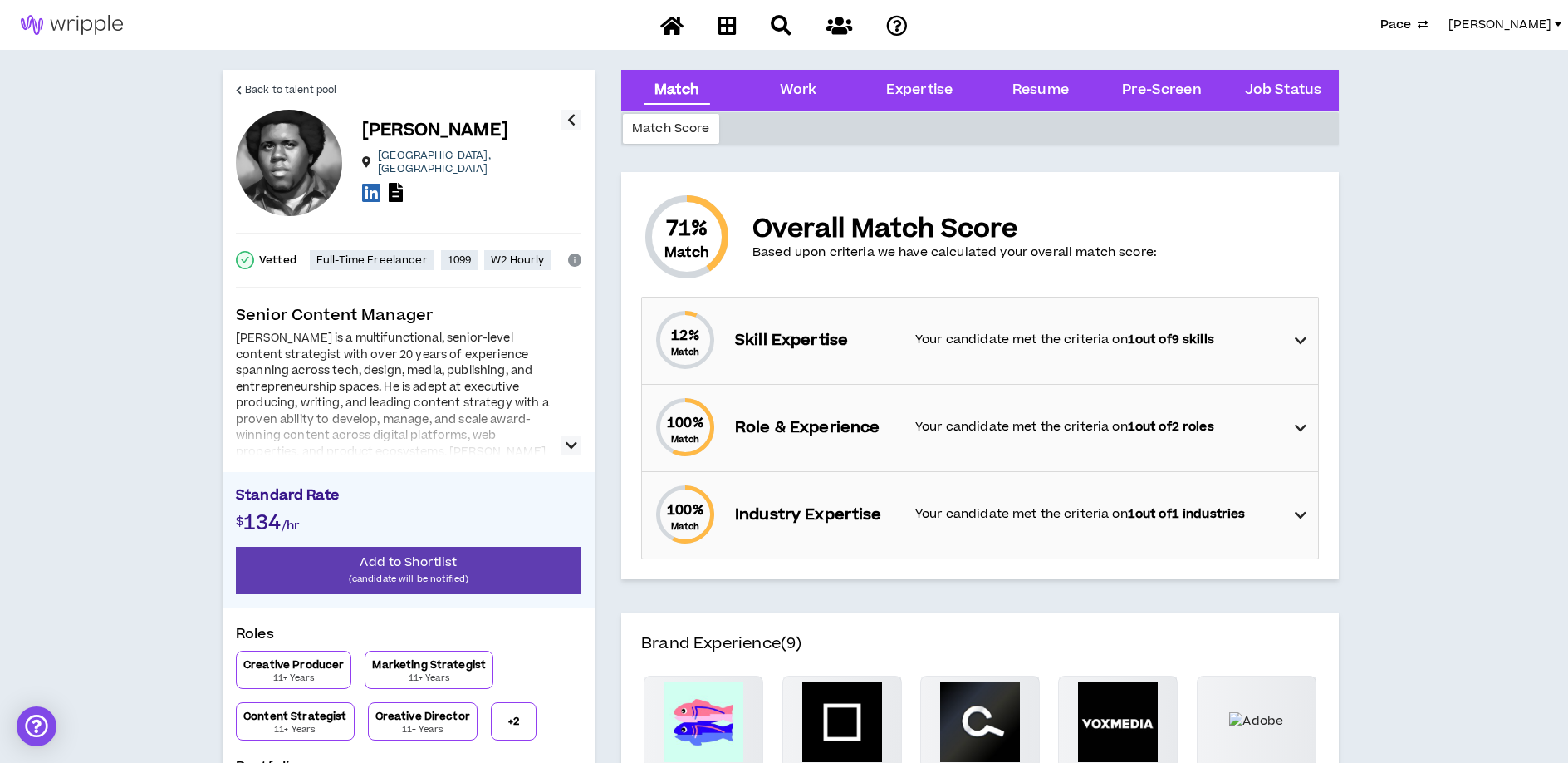
click at [1198, 355] on div "12 % Match Skill Expertise Your candidate met the criteria on 1 out of 9 skills" at bounding box center [984, 341] width 666 height 86
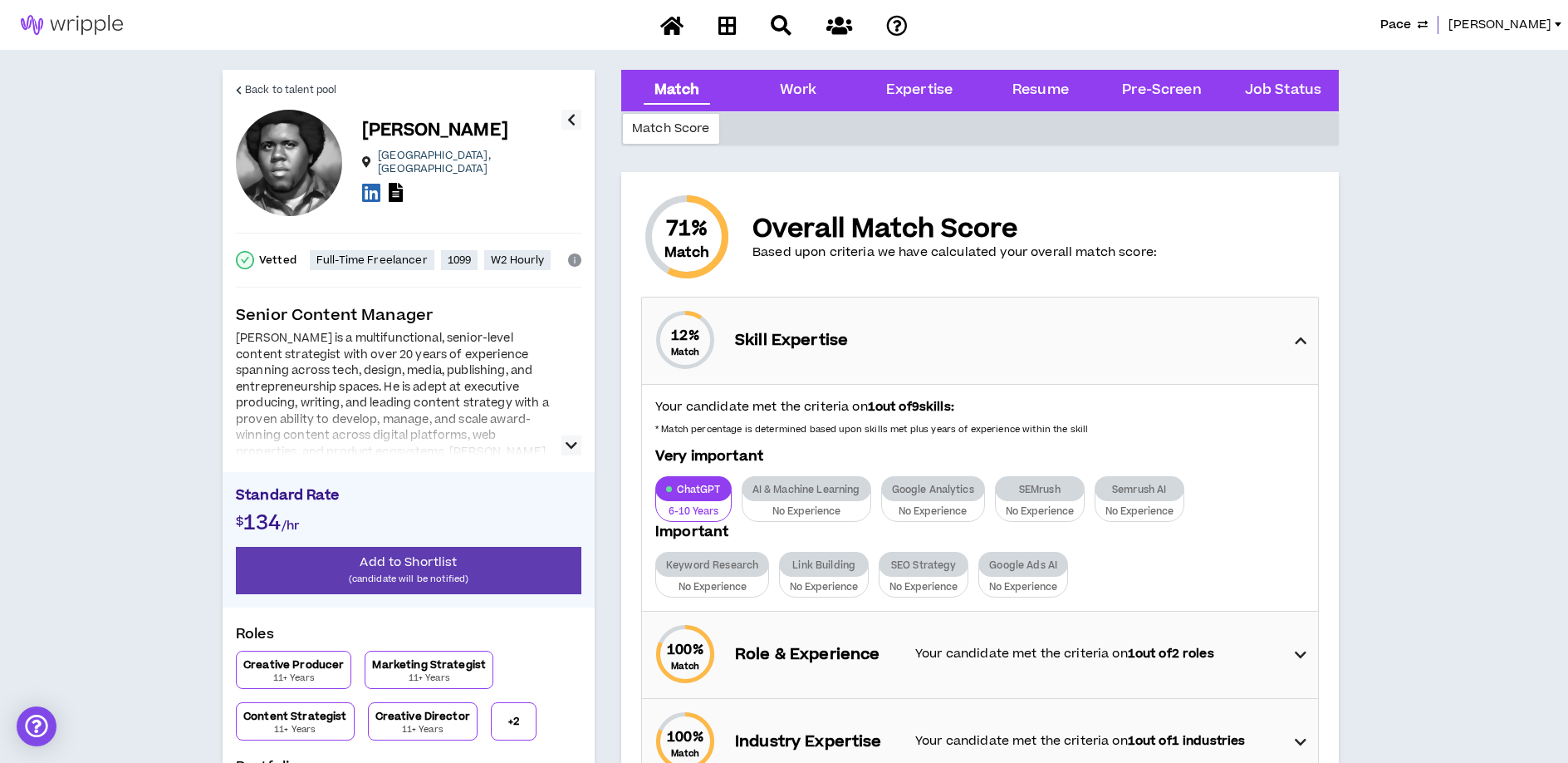
click at [1199, 351] on div "12 % Match Skill Expertise" at bounding box center [984, 341] width 666 height 86
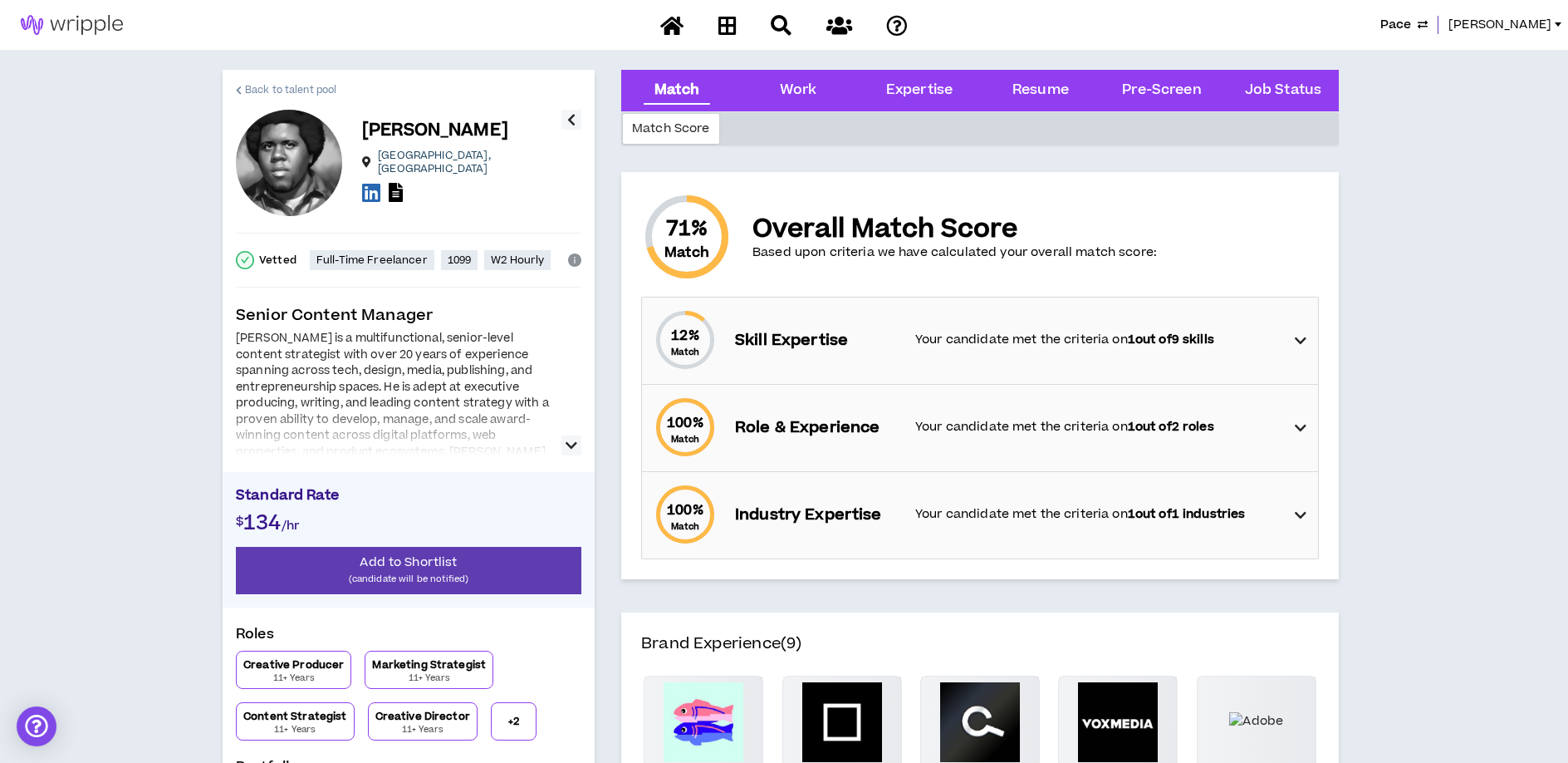
click at [276, 88] on span "Back to talent pool" at bounding box center [290, 90] width 91 height 16
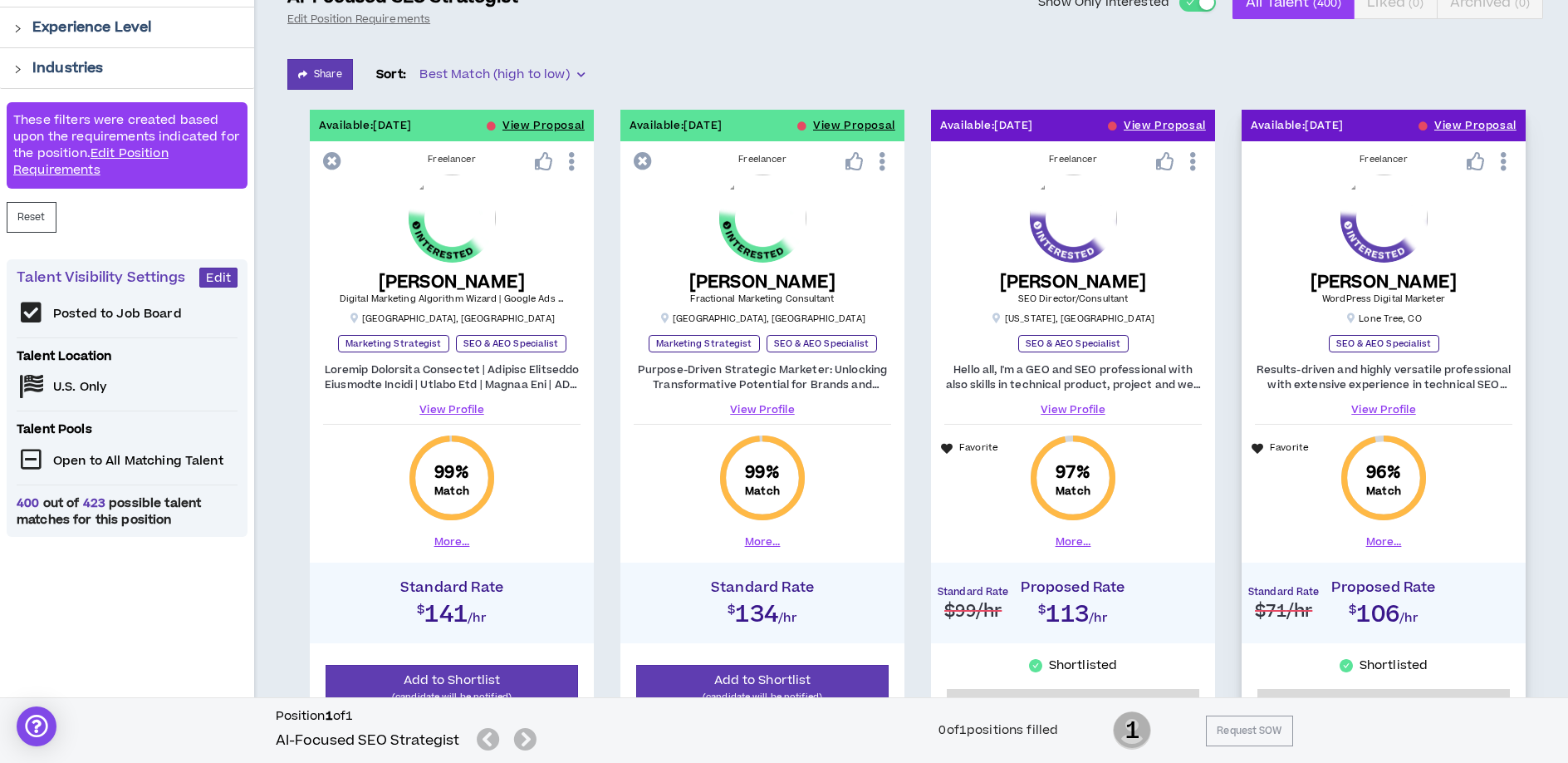
scroll to position [245, 0]
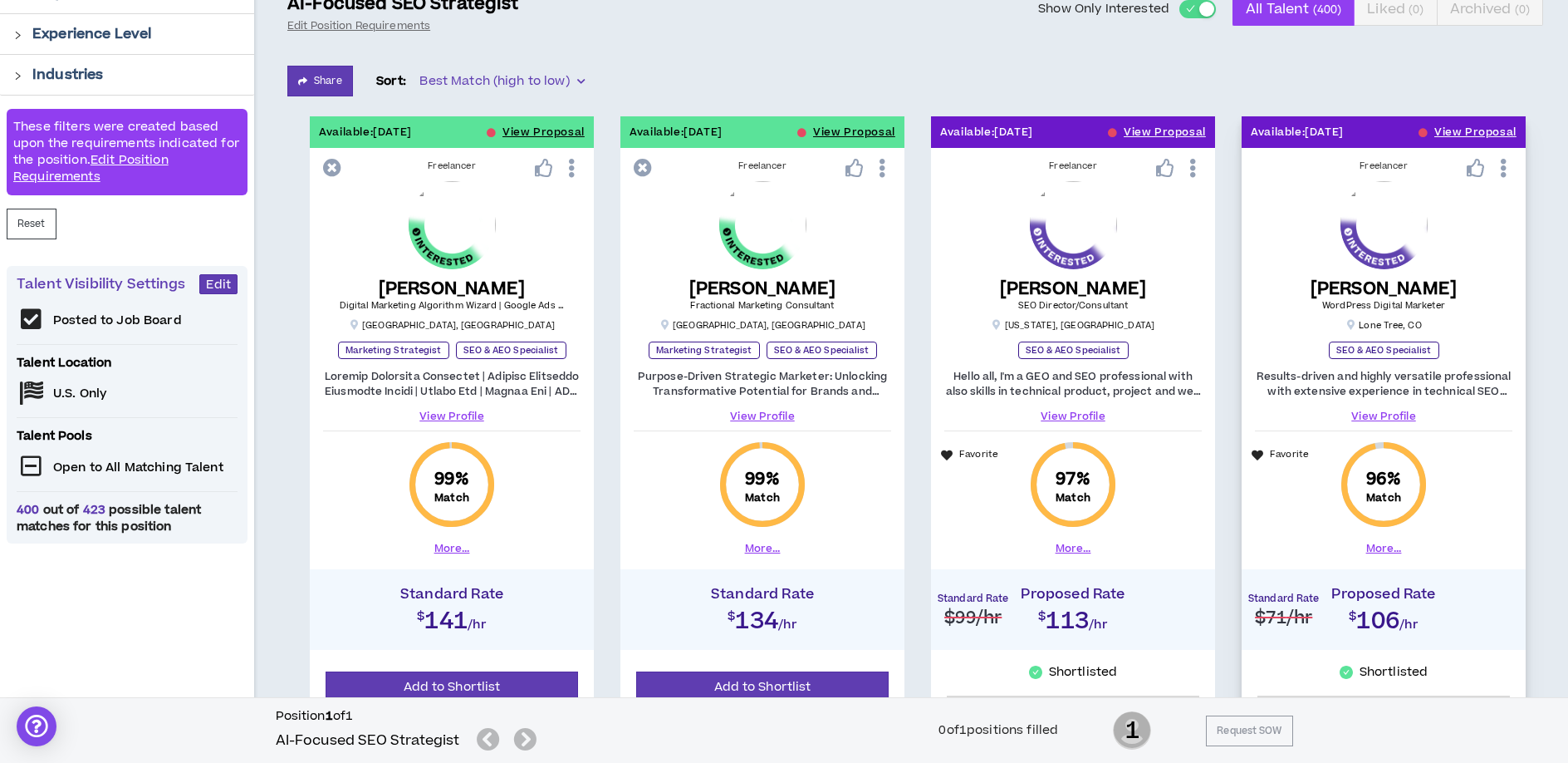
click at [1398, 415] on link "View Profile" at bounding box center [1383, 416] width 257 height 15
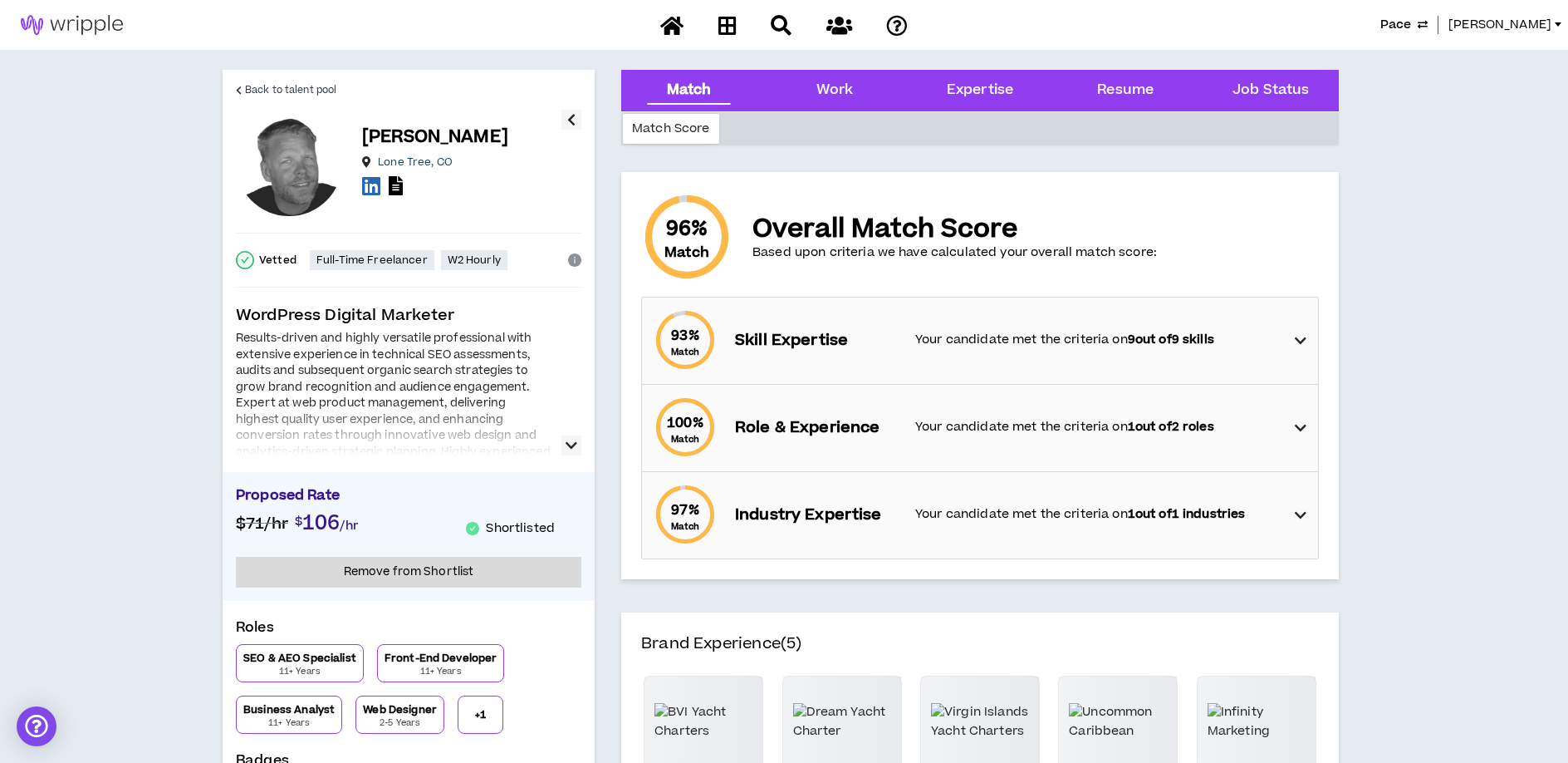
click at [1228, 351] on div "93 % Match Skill Expertise Your candidate met the criteria on 9 out of 9 skills" at bounding box center [984, 341] width 666 height 86
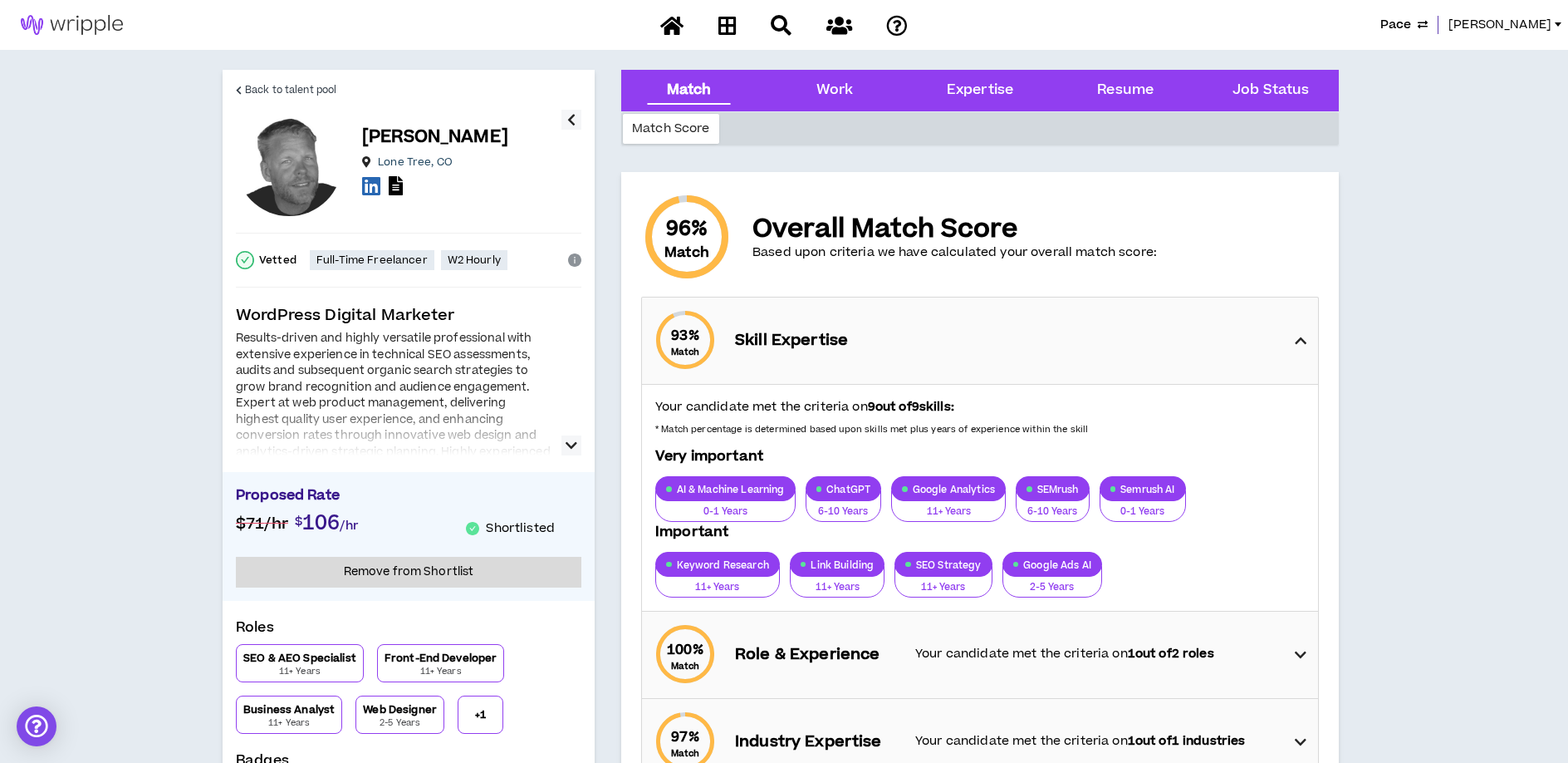
click at [1228, 347] on div "93 % Match Skill Expertise" at bounding box center [984, 341] width 666 height 86
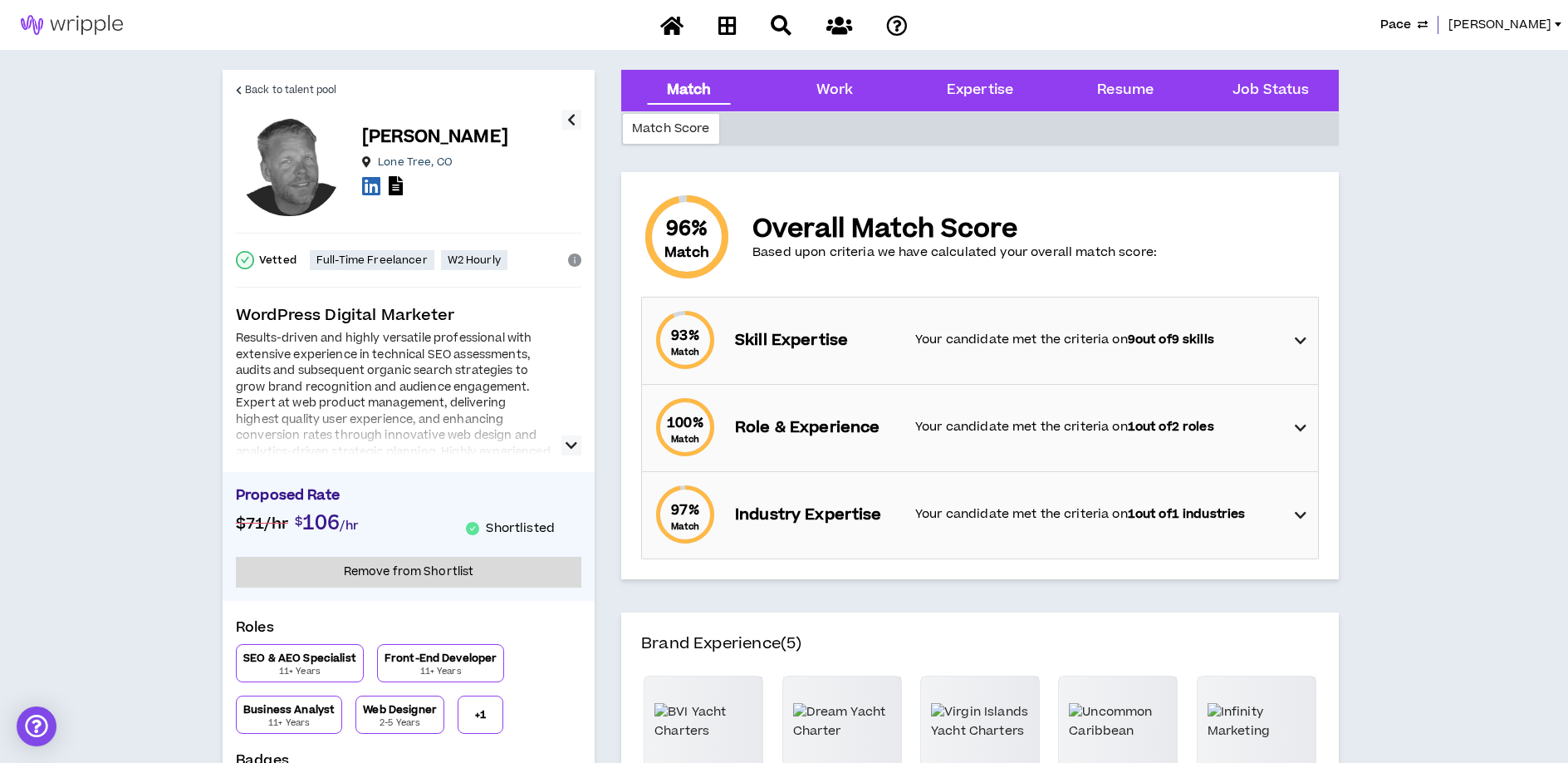
click at [1214, 423] on strong "1 out of 2 roles" at bounding box center [1171, 427] width 86 height 18
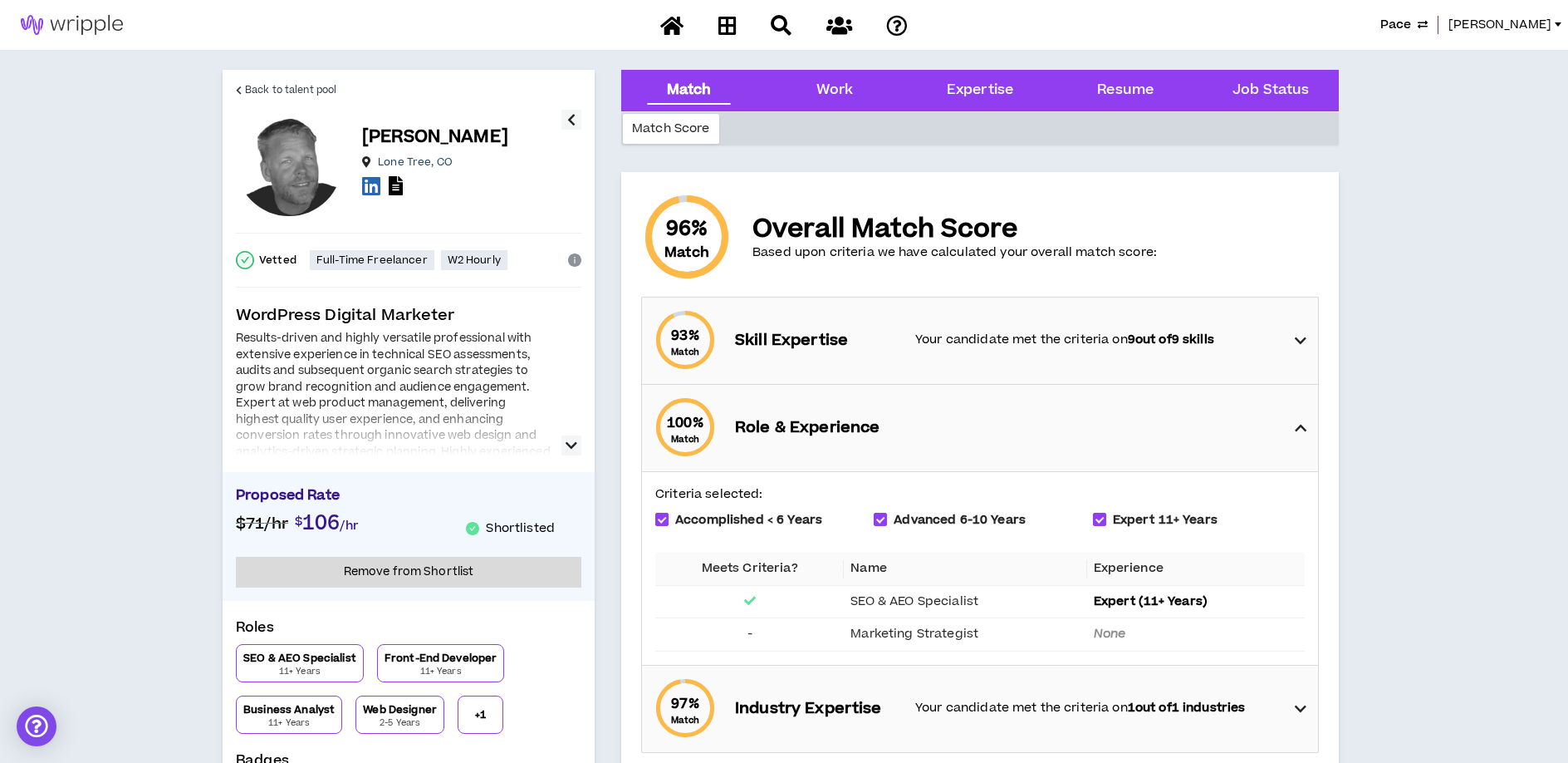
click at [1219, 423] on div "100 % Match Role & Experience" at bounding box center [984, 428] width 666 height 86
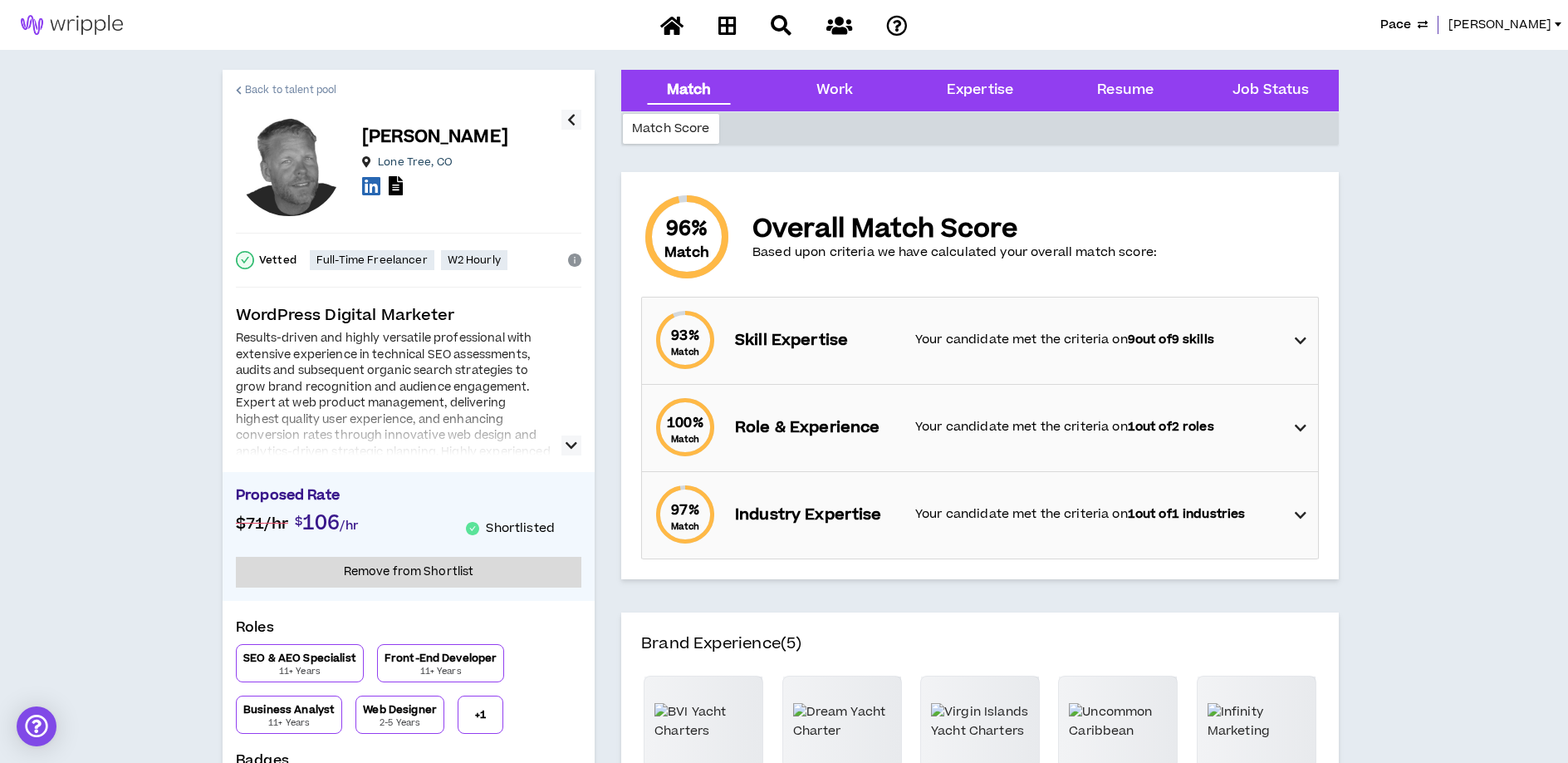
click at [255, 90] on span "Back to talent pool" at bounding box center [290, 90] width 91 height 16
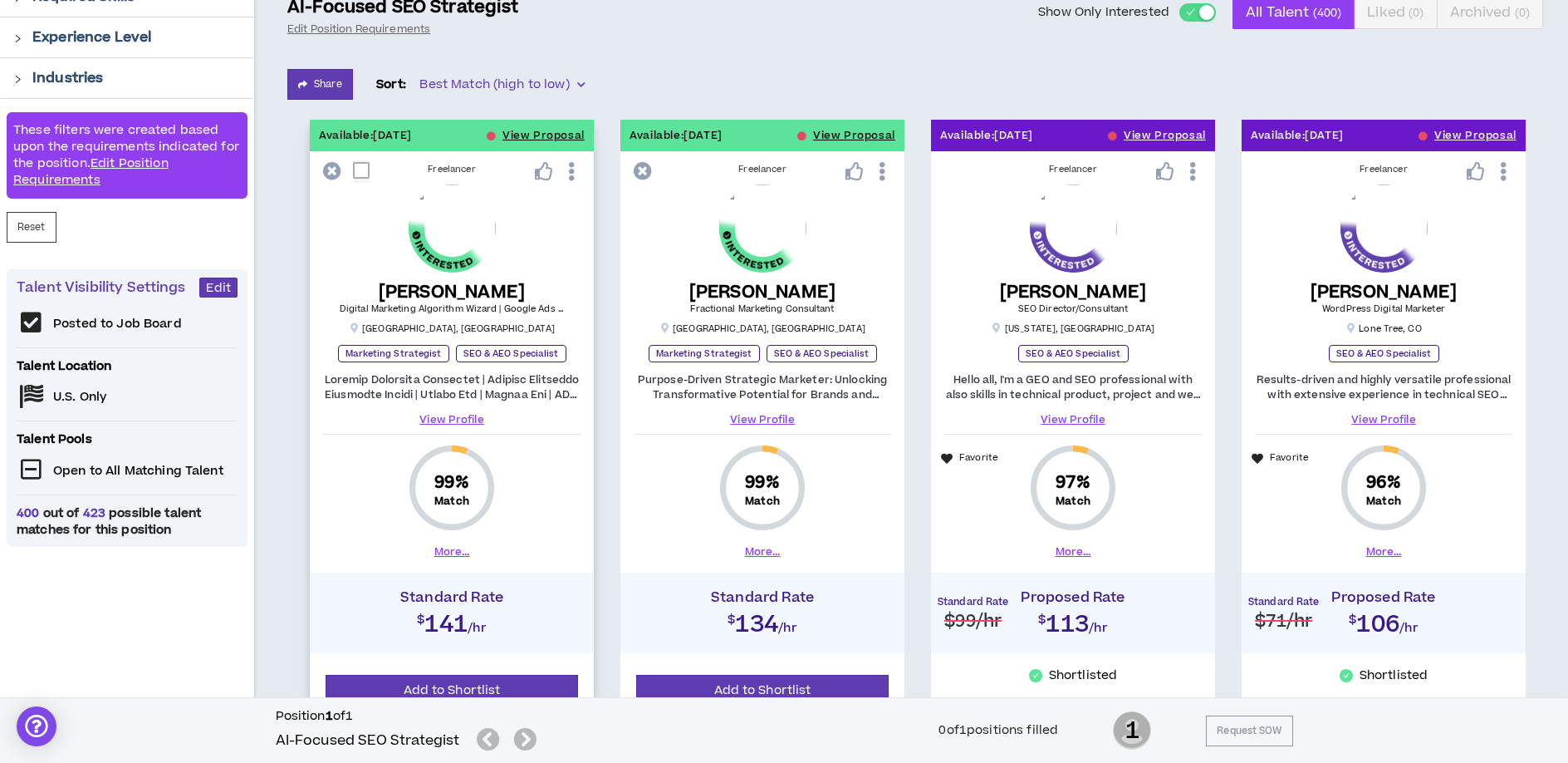
scroll to position [245, 0]
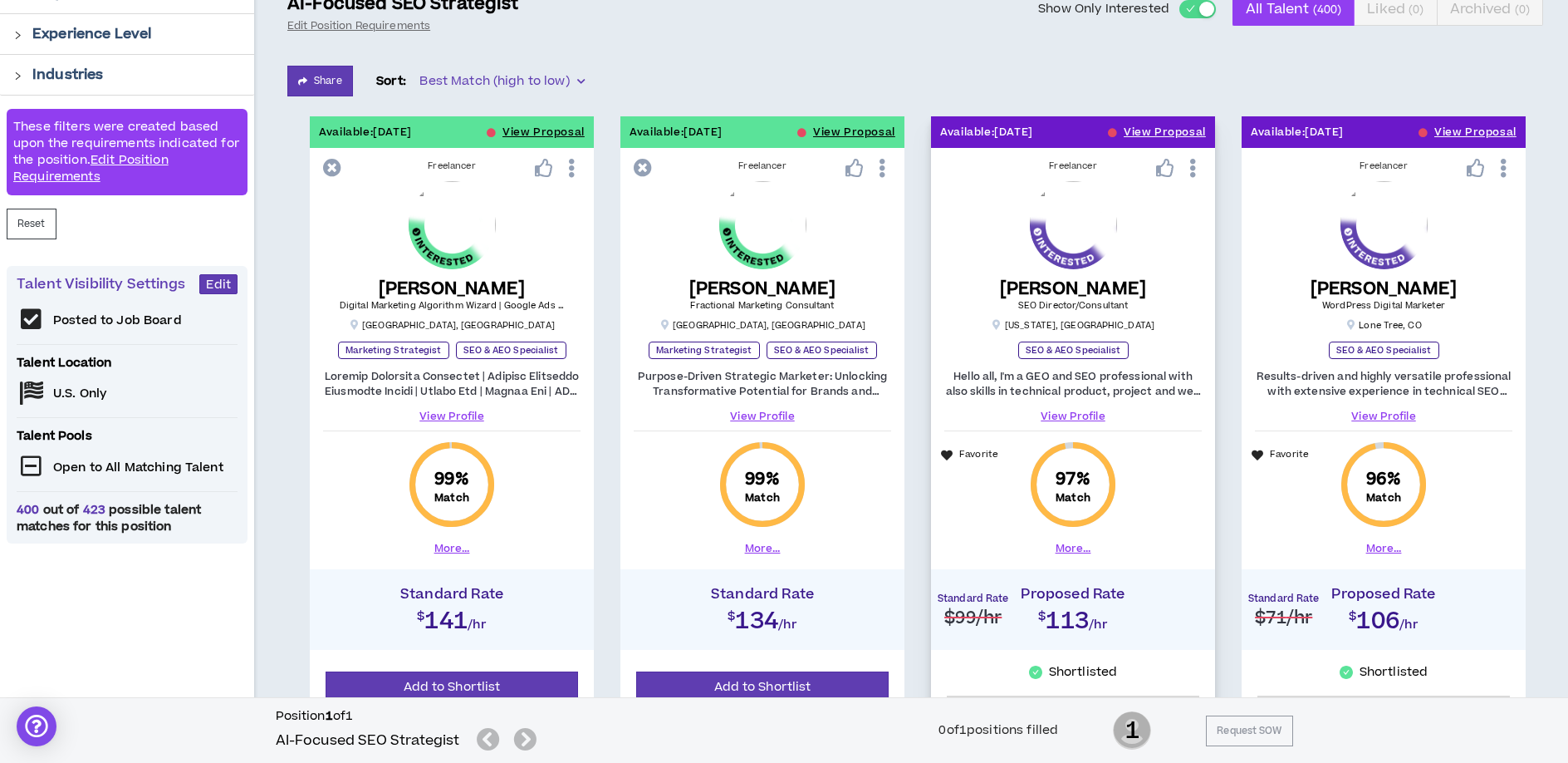
click at [1059, 413] on link "View Profile" at bounding box center [1072, 416] width 257 height 15
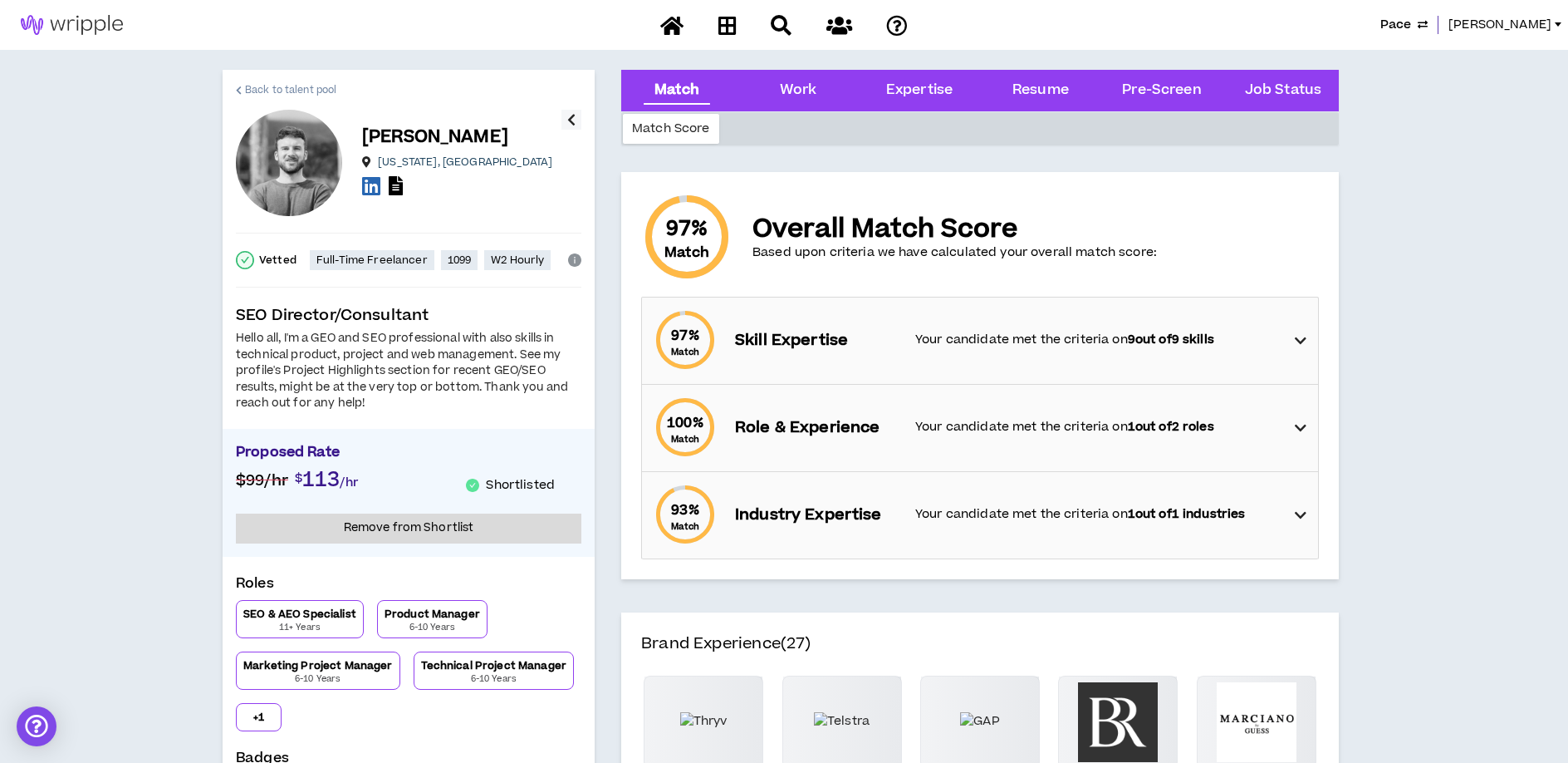
click at [283, 87] on span "Back to talent pool" at bounding box center [290, 90] width 91 height 16
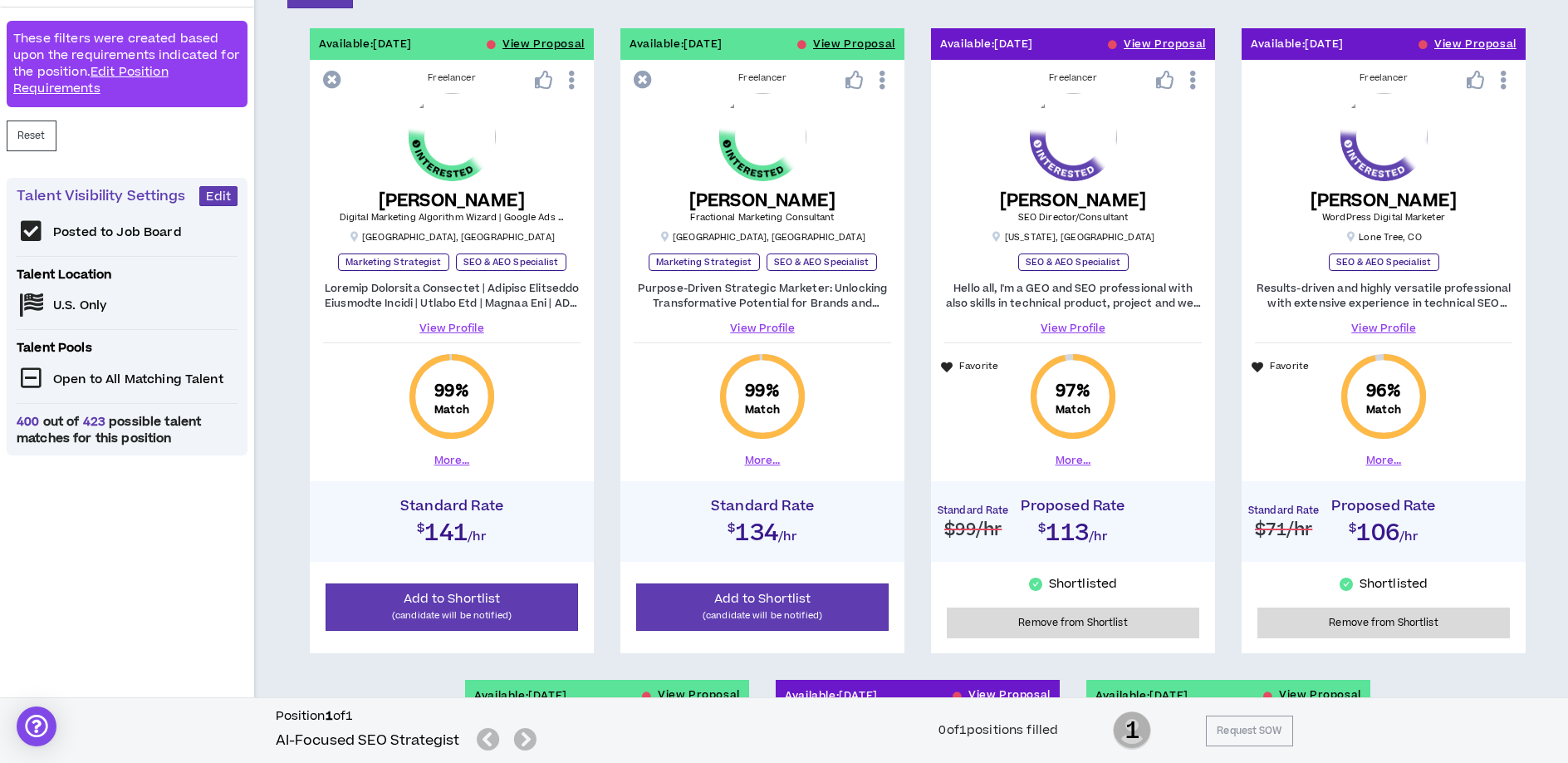
scroll to position [334, 0]
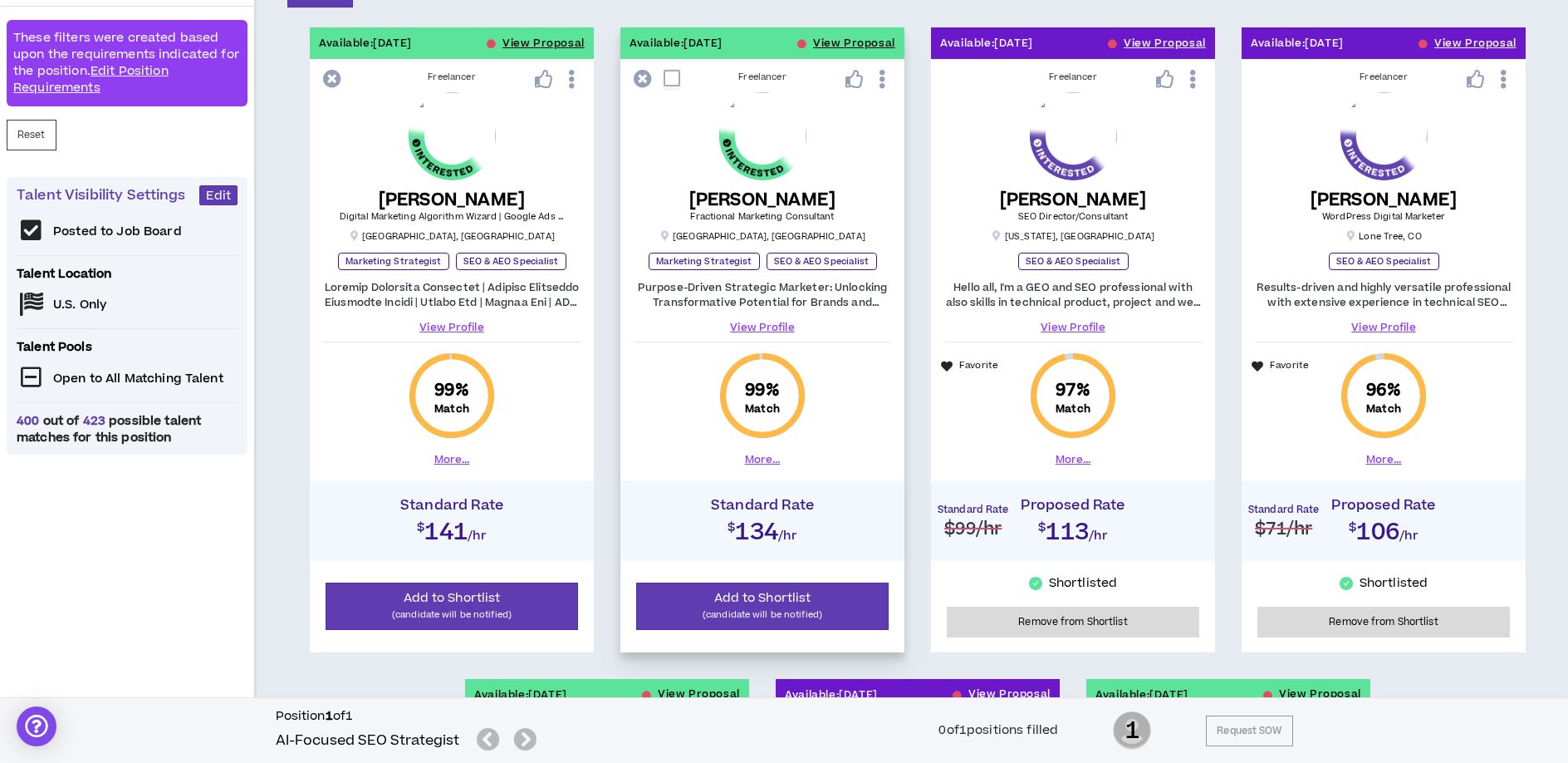
click at [772, 326] on link "View Profile" at bounding box center [762, 327] width 257 height 15
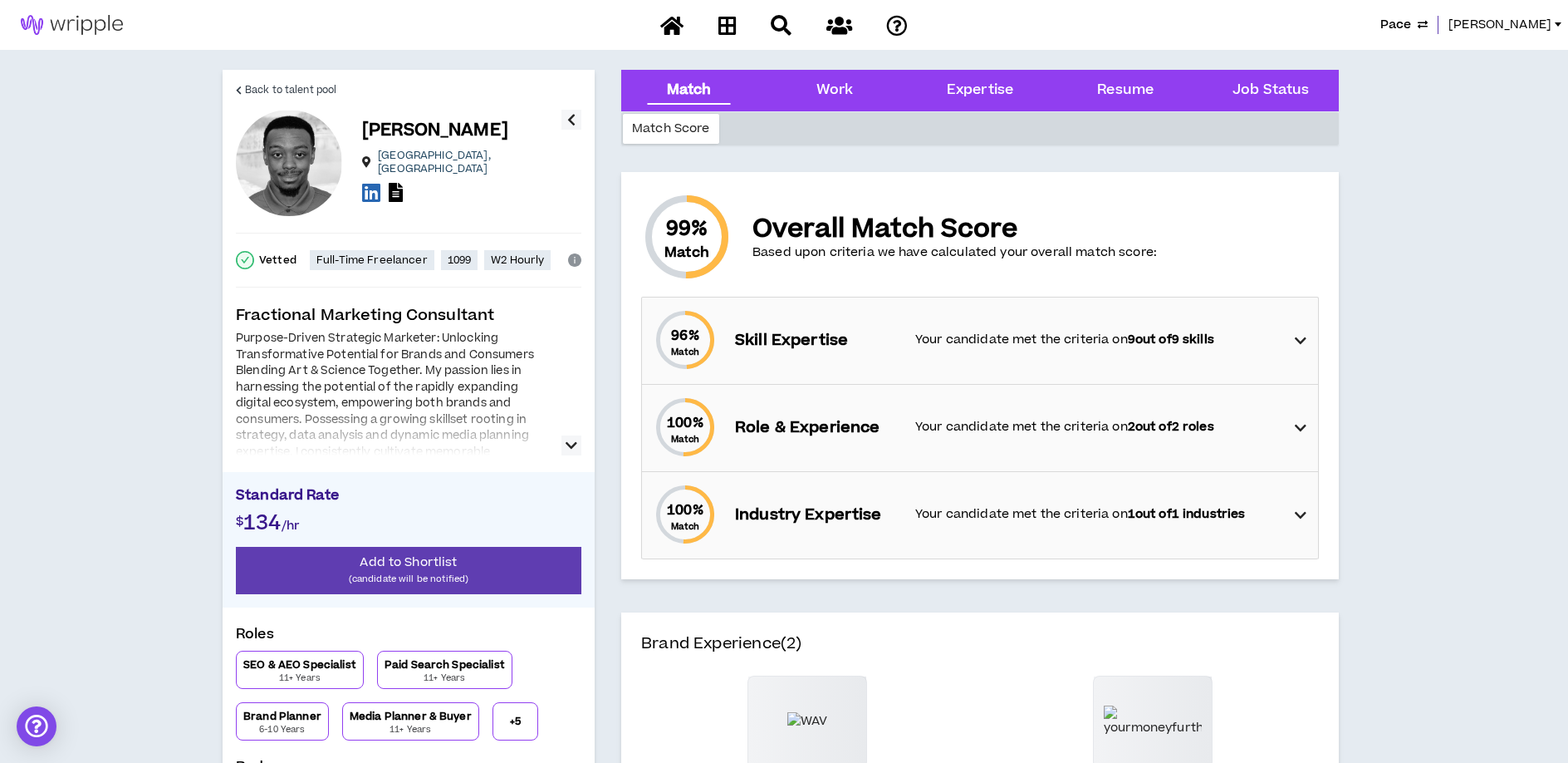
click at [466, 426] on div at bounding box center [394, 428] width 316 height 54
click at [568, 443] on icon "button" at bounding box center [570, 445] width 11 height 20
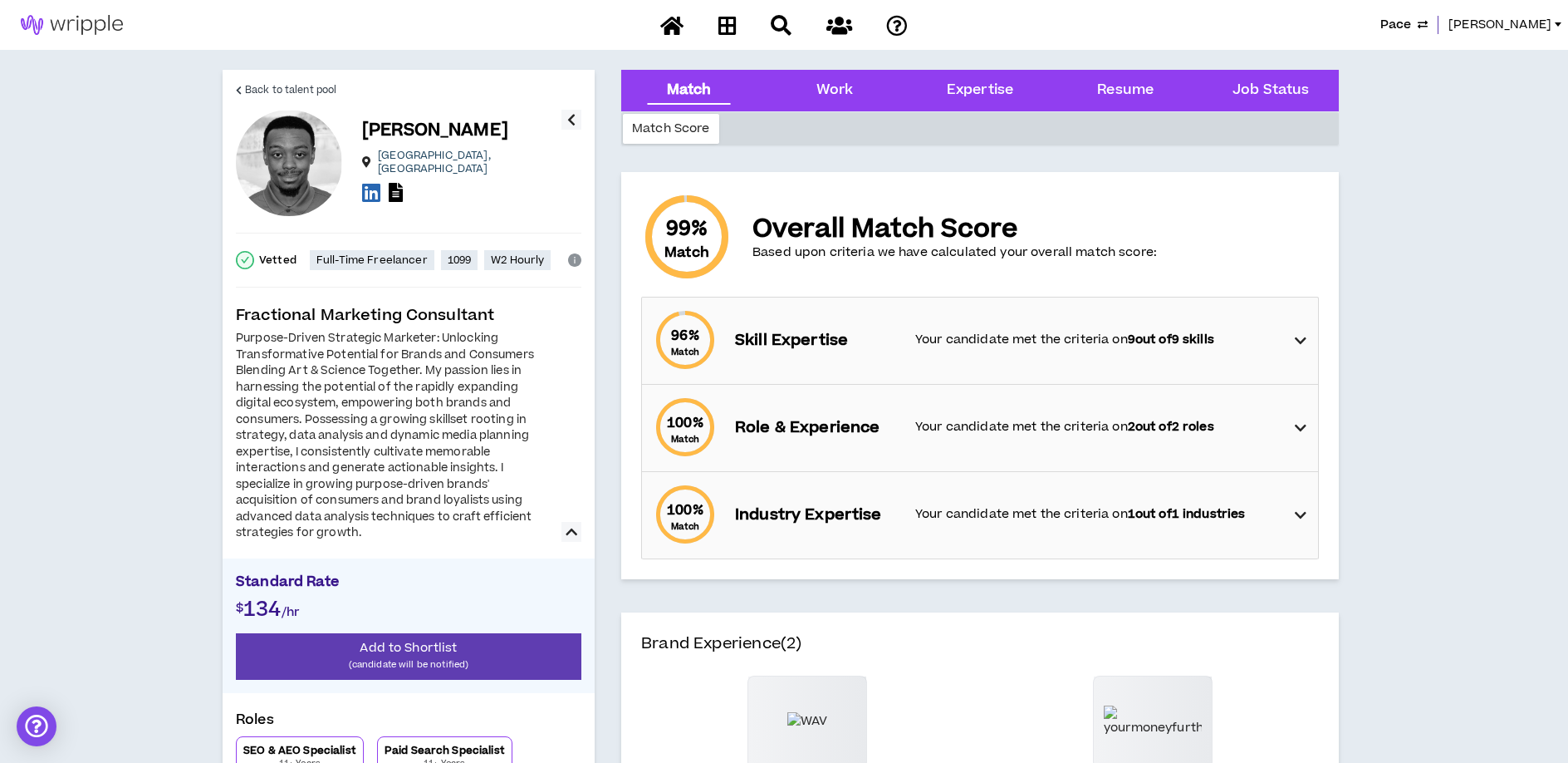
click at [1298, 340] on icon at bounding box center [1300, 341] width 11 height 20
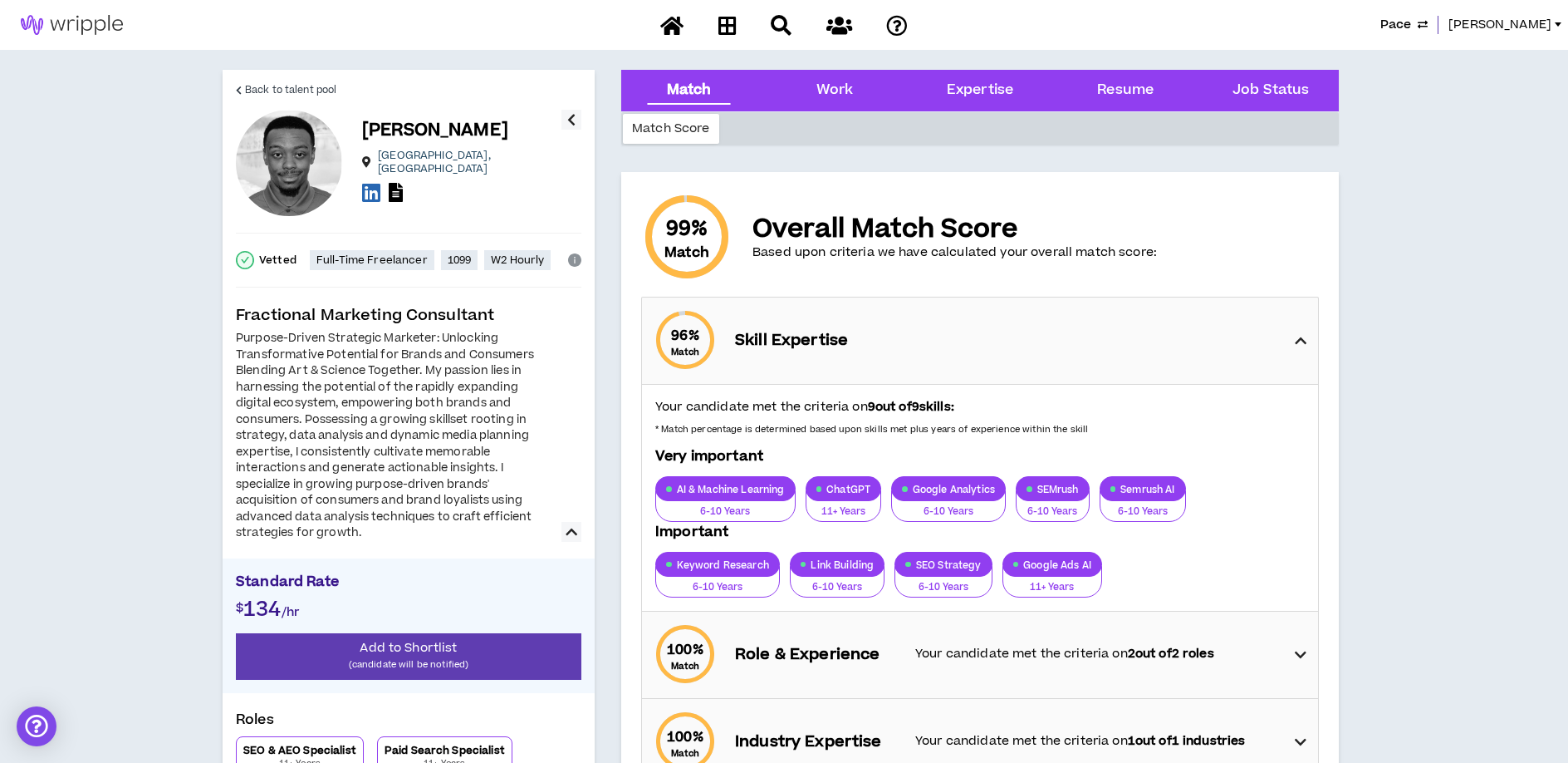
click at [1296, 341] on icon at bounding box center [1300, 341] width 11 height 20
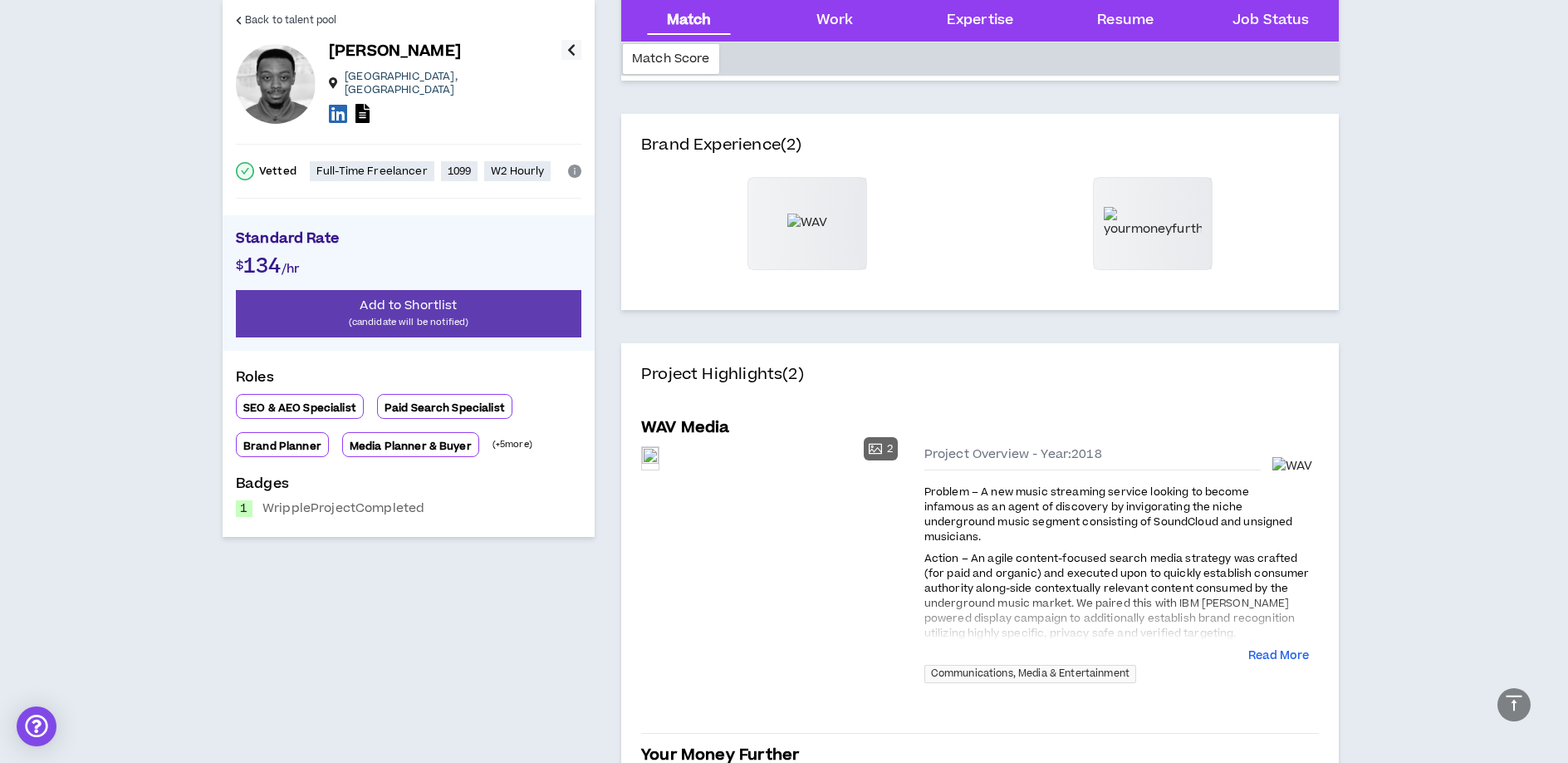
scroll to position [532, 0]
